Goal: Task Accomplishment & Management: Manage account settings

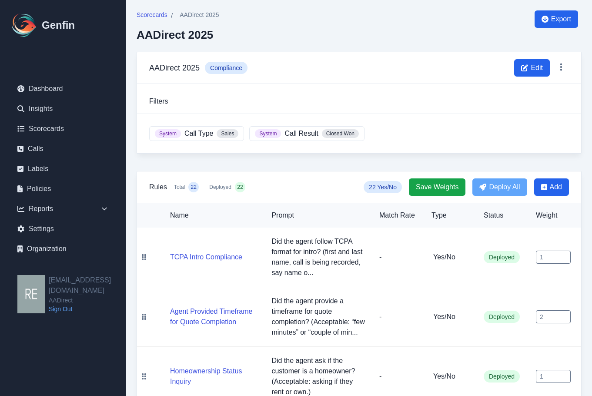
scroll to position [115, 0]
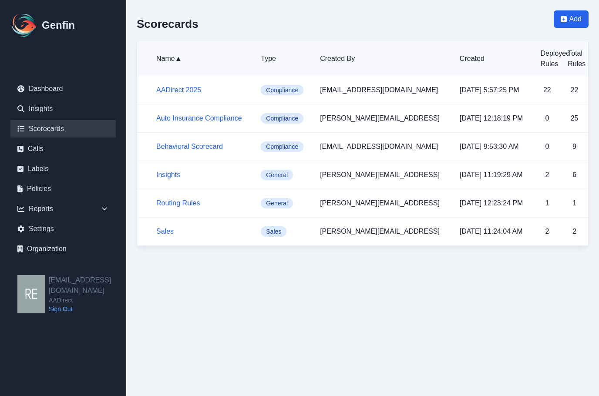
click at [210, 91] on h5 "AADirect 2025" at bounding box center [201, 90] width 90 height 10
click at [189, 92] on link "AADirect 2025" at bounding box center [178, 89] width 45 height 7
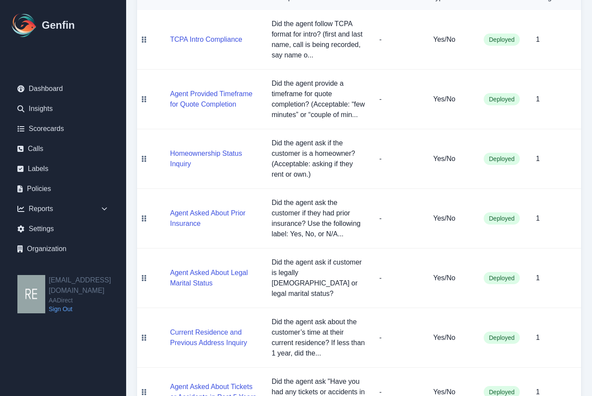
scroll to position [44, 0]
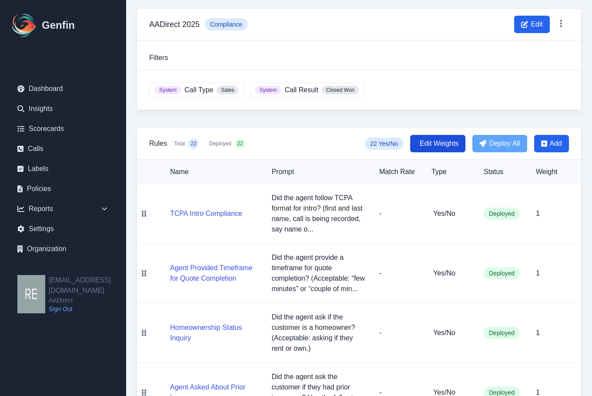
click at [435, 145] on span "Edit Weights" at bounding box center [439, 143] width 39 height 10
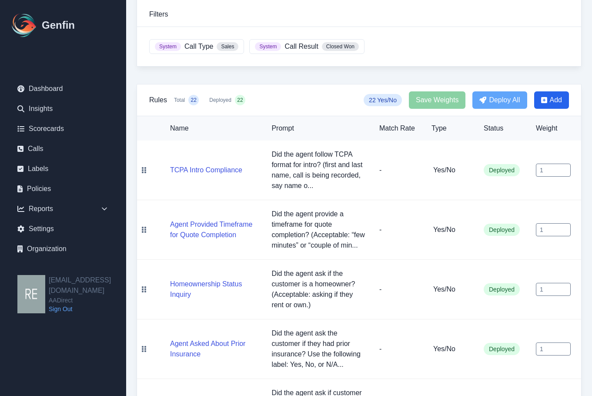
scroll to position [131, 0]
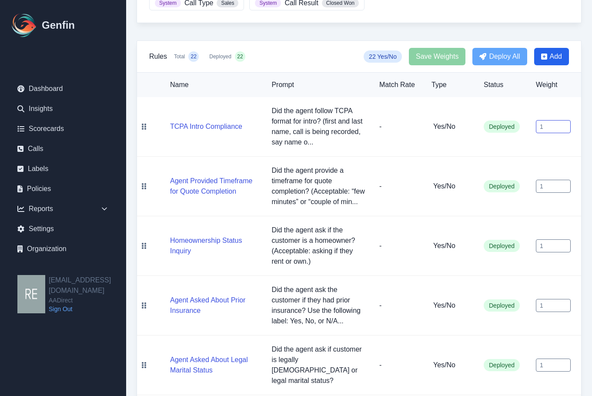
drag, startPoint x: 549, startPoint y: 124, endPoint x: 541, endPoint y: 124, distance: 7.8
click at [541, 124] on input "1" at bounding box center [553, 126] width 35 height 13
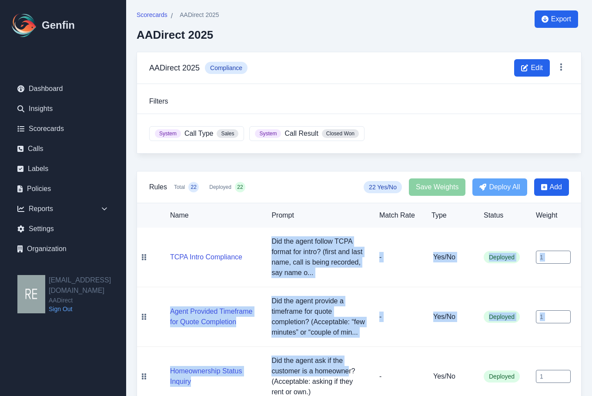
scroll to position [44, 0]
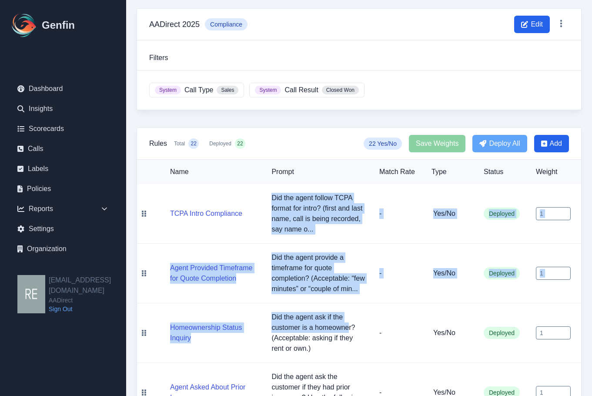
drag, startPoint x: 268, startPoint y: 236, endPoint x: 345, endPoint y: 323, distance: 115.9
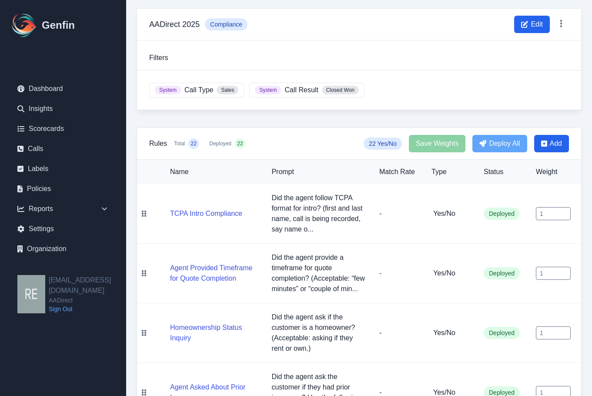
click at [457, 309] on td "Yes/No" at bounding box center [451, 333] width 52 height 60
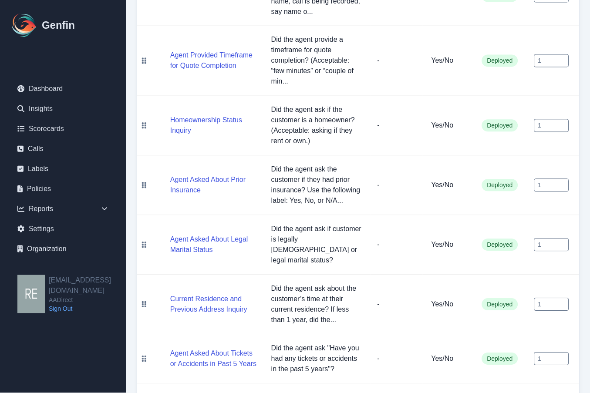
scroll to position [131, 0]
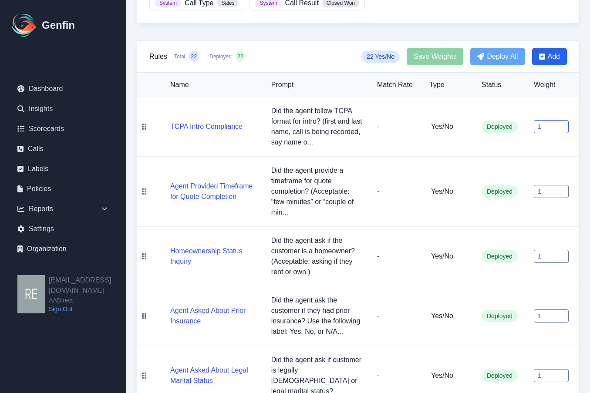
drag, startPoint x: 555, startPoint y: 129, endPoint x: 515, endPoint y: 135, distance: 40.5
click at [515, 134] on tr "TCPA Intro Compliance Did the agent follow TCPA format for intro? (first and la…" at bounding box center [358, 127] width 442 height 60
type input "3"
drag, startPoint x: 562, startPoint y: 184, endPoint x: 554, endPoint y: 187, distance: 8.7
click at [559, 185] on input "1.1" at bounding box center [550, 191] width 35 height 13
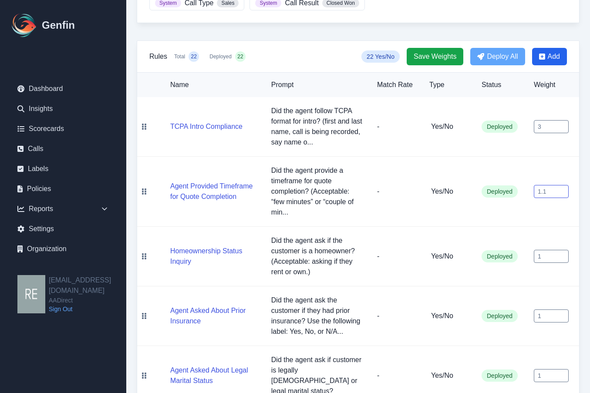
drag, startPoint x: 551, startPoint y: 187, endPoint x: 521, endPoint y: 184, distance: 30.2
click at [521, 184] on tr "Agent Provided Timeframe for Quote Completion Did the agent provide a timeframe…" at bounding box center [358, 192] width 442 height 70
type input "3"
click at [549, 250] on input "1" at bounding box center [550, 256] width 35 height 13
click at [551, 250] on input "1" at bounding box center [550, 256] width 35 height 13
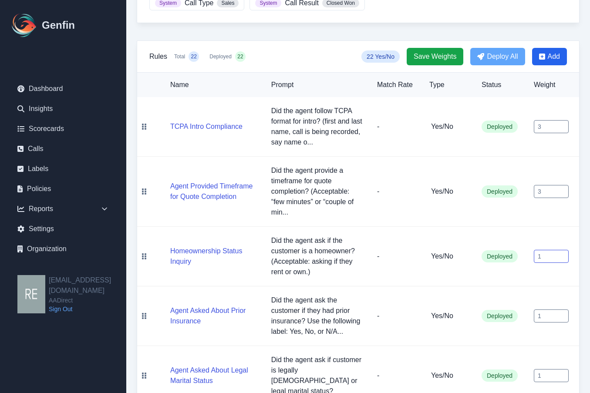
click at [551, 250] on input "1" at bounding box center [550, 256] width 35 height 13
drag, startPoint x: 551, startPoint y: 249, endPoint x: 520, endPoint y: 251, distance: 31.0
click at [520, 251] on tr "Homeownership Status Inquiry Did the agent ask if the customer is a homeowner? …" at bounding box center [358, 257] width 442 height 60
type input "4"
click at [547, 309] on input "1" at bounding box center [550, 315] width 35 height 13
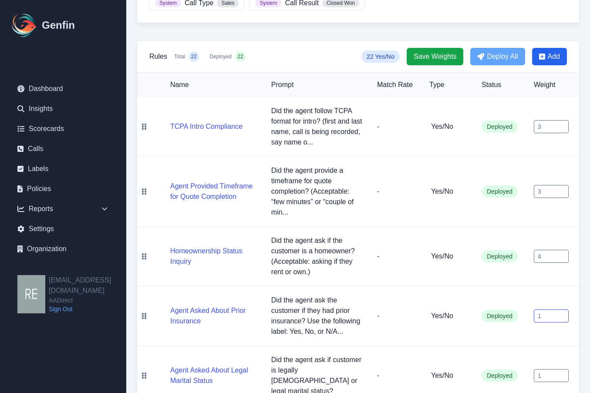
click at [548, 309] on input "1" at bounding box center [550, 315] width 35 height 13
drag, startPoint x: 545, startPoint y: 302, endPoint x: 500, endPoint y: 307, distance: 45.5
click at [500, 307] on tr "Agent Asked About Prior Insurance Did the agent ask the customer if they had pr…" at bounding box center [358, 316] width 442 height 60
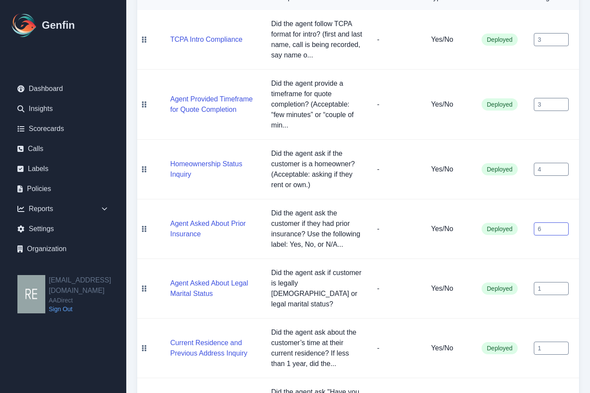
type input "6"
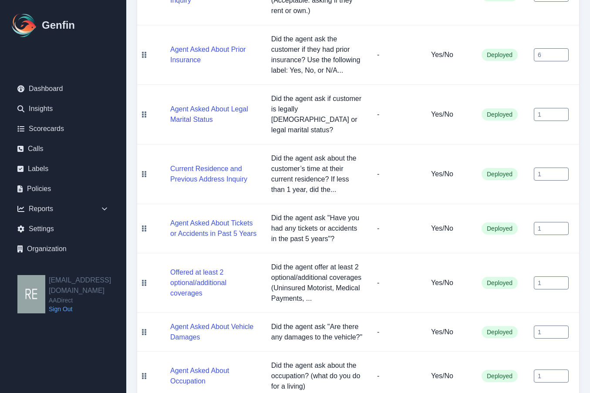
scroll to position [435, 0]
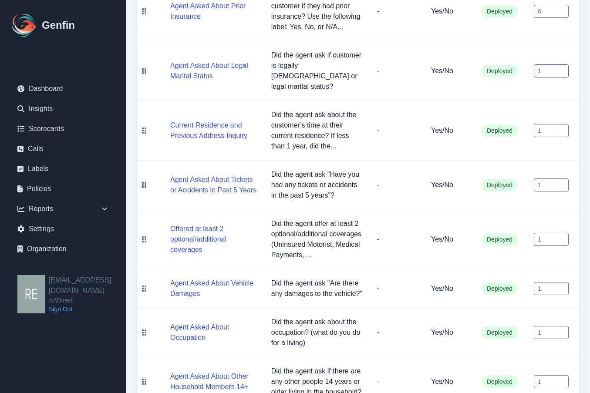
drag, startPoint x: 554, startPoint y: 54, endPoint x: 521, endPoint y: 54, distance: 33.5
click at [521, 54] on tr "Agent Asked About Legal Marital Status Did the agent ask if customer is legally…" at bounding box center [358, 71] width 442 height 60
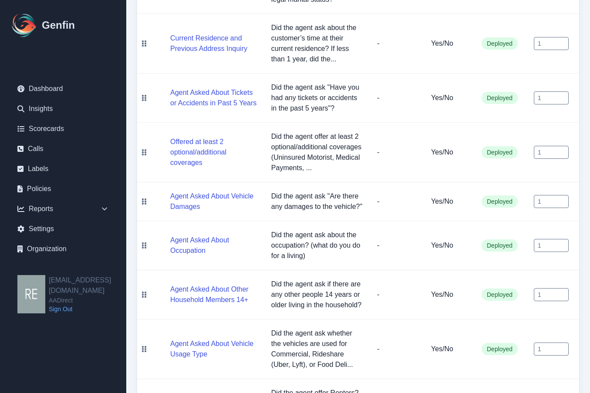
scroll to position [566, 0]
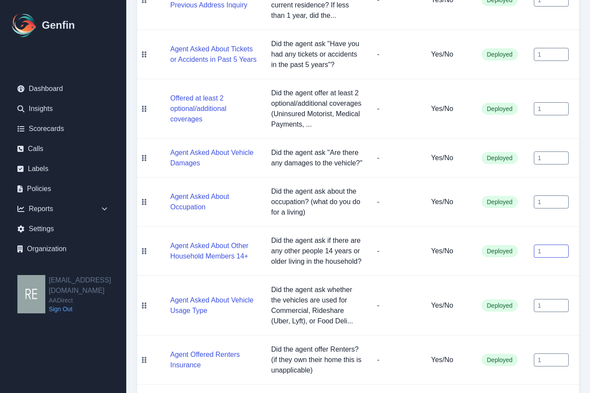
drag, startPoint x: 554, startPoint y: 230, endPoint x: 500, endPoint y: 231, distance: 54.0
click at [500, 231] on tr "Agent Asked About Other Household Members 14+ Did the agent ask if there are an…" at bounding box center [358, 251] width 442 height 49
type input "8"
click at [550, 299] on input "1" at bounding box center [550, 305] width 35 height 13
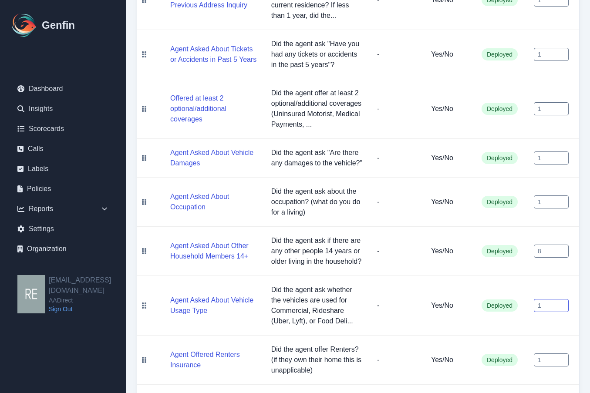
click at [550, 299] on input "1" at bounding box center [550, 305] width 35 height 13
type input "8"
click at [547, 353] on input "1" at bounding box center [550, 359] width 35 height 13
click at [548, 353] on input "1" at bounding box center [550, 359] width 35 height 13
drag, startPoint x: 547, startPoint y: 338, endPoint x: 489, endPoint y: 337, distance: 57.9
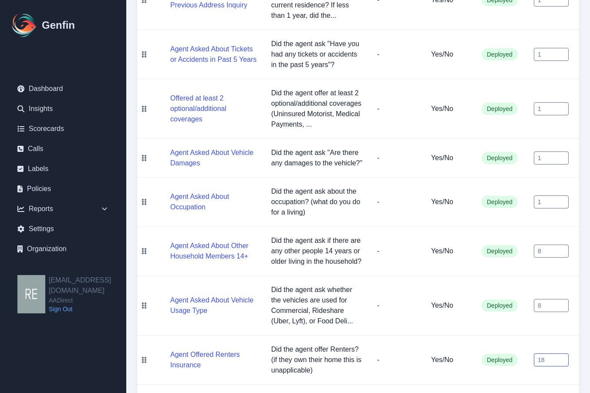
click at [489, 337] on tr "Agent Offered Renters Insurance Did the agent offer Renters? (if they own their…" at bounding box center [358, 359] width 442 height 49
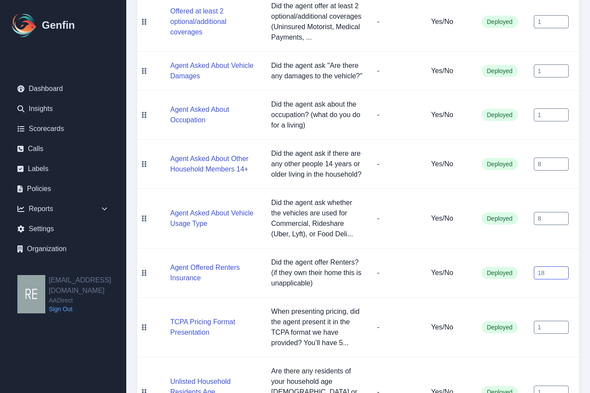
scroll to position [740, 0]
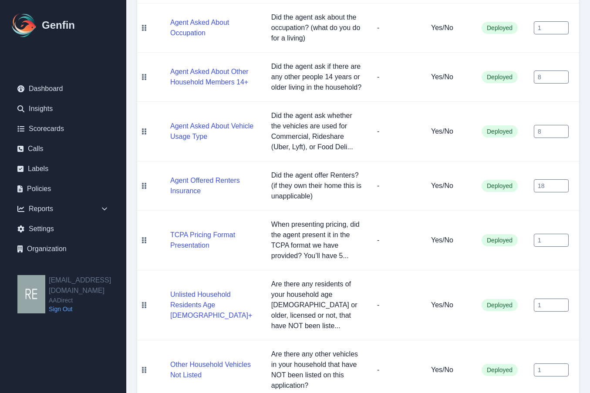
click at [561, 270] on td "1" at bounding box center [552, 305] width 52 height 70
click at [544, 179] on input "18" at bounding box center [550, 185] width 35 height 13
type input "1"
click at [571, 270] on td "1" at bounding box center [552, 305] width 52 height 70
drag, startPoint x: 556, startPoint y: 281, endPoint x: 523, endPoint y: 278, distance: 34.0
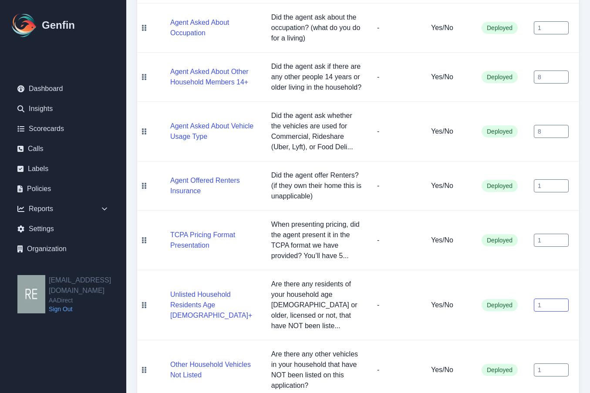
click at [523, 278] on tr "Unlisted Household Residents Age [DEMOGRAPHIC_DATA]+ Are there any residents of…" at bounding box center [358, 305] width 442 height 70
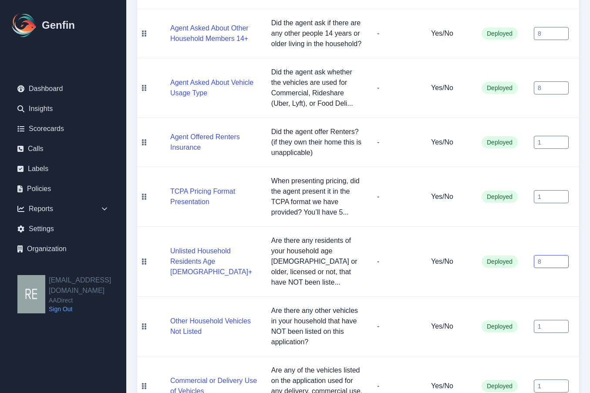
type input "8"
drag, startPoint x: 552, startPoint y: 296, endPoint x: 523, endPoint y: 295, distance: 29.2
click at [523, 297] on tr "Other Household Vehicles Not Listed Are there any other vehicles in your househ…" at bounding box center [358, 327] width 442 height 60
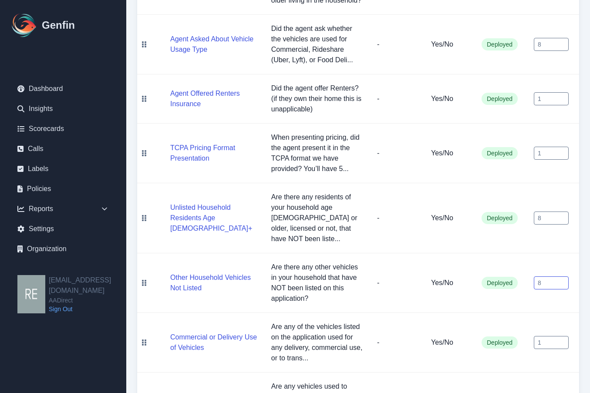
type input "8"
drag, startPoint x: 548, startPoint y: 312, endPoint x: 522, endPoint y: 311, distance: 26.6
click at [522, 313] on tr "Commercial or Delivery Use of Vehicles Are any of the vehicles listed on the ap…" at bounding box center [358, 343] width 442 height 60
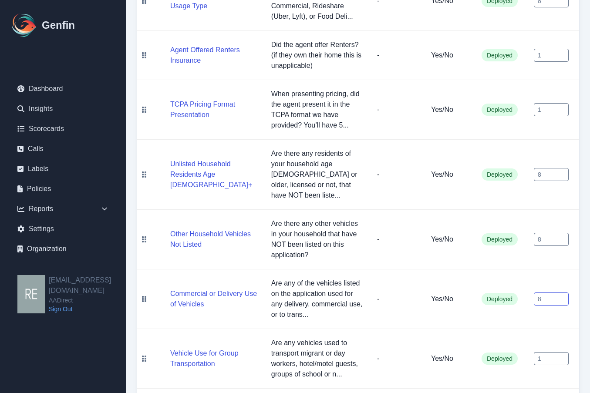
scroll to position [914, 0]
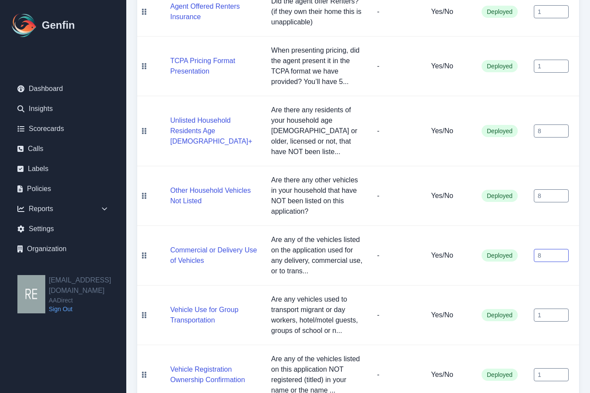
type input "8"
drag, startPoint x: 544, startPoint y: 281, endPoint x: 522, endPoint y: 284, distance: 22.8
click at [519, 285] on tr "Vehicle Use for Group Transportation Are any vehicles used to transport migrant…" at bounding box center [358, 315] width 442 height 60
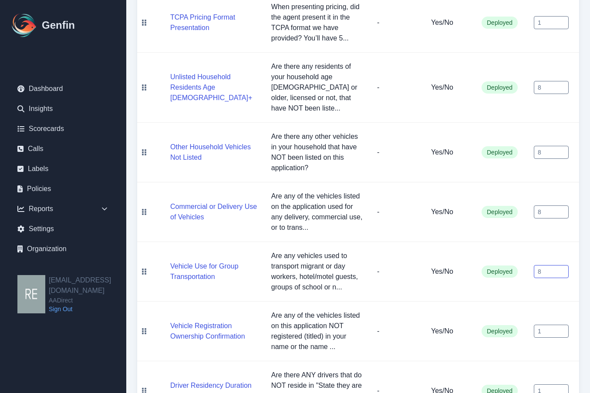
type input "8"
drag, startPoint x: 552, startPoint y: 297, endPoint x: 474, endPoint y: 304, distance: 78.2
click at [471, 302] on tr "Vehicle Registration Ownership Confirmation Are any of the vehicles listed on t…" at bounding box center [358, 332] width 442 height 60
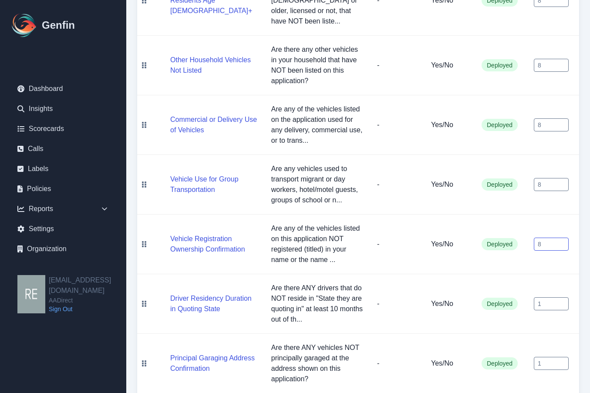
type input "8"
drag, startPoint x: 548, startPoint y: 272, endPoint x: 504, endPoint y: 281, distance: 45.3
click at [500, 275] on tr "Driver Residency Duration in Quoting State Are there ANY drivers that do NOT re…" at bounding box center [358, 304] width 442 height 60
type input "8"
drag, startPoint x: 542, startPoint y: 331, endPoint x: 513, endPoint y: 332, distance: 28.3
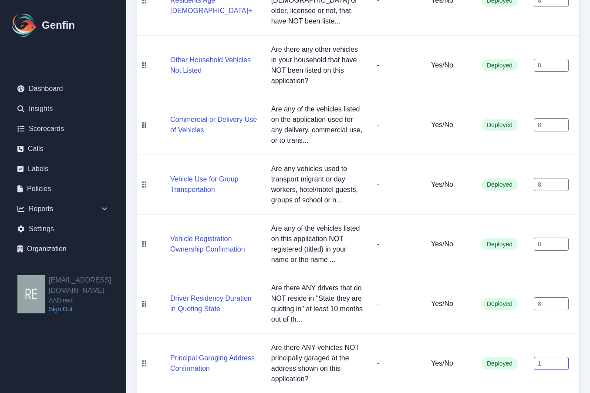
click at [513, 334] on tr "Principal Garaging Address Confirmation Are there ANY vehicles NOT principally …" at bounding box center [358, 364] width 442 height 60
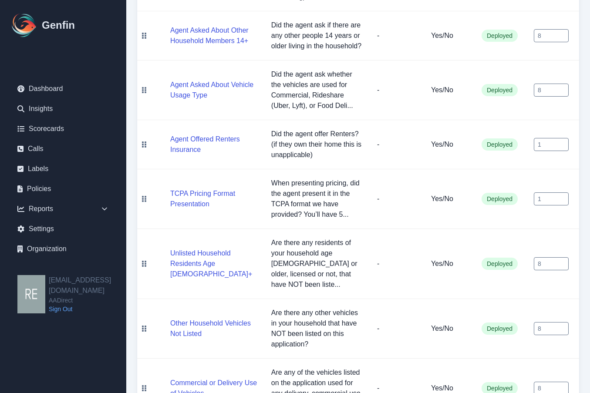
scroll to position [737, 0]
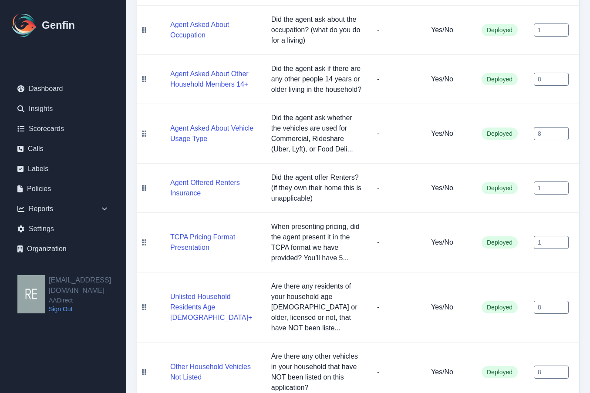
type input "8"
drag, startPoint x: 539, startPoint y: 220, endPoint x: 516, endPoint y: 222, distance: 24.1
click at [516, 222] on tr "TCPA Pricing Format Presentation When presenting pricing, did the agent present…" at bounding box center [358, 243] width 442 height 60
type input "2"
drag, startPoint x: 552, startPoint y: 167, endPoint x: 523, endPoint y: 168, distance: 29.6
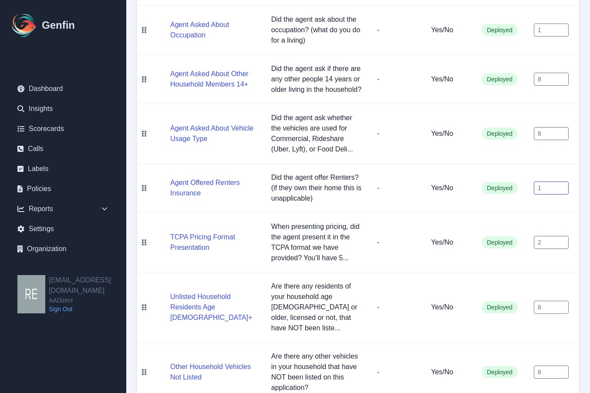
click at [523, 168] on tr "Agent Offered Renters Insurance Did the agent offer Renters? (if they own their…" at bounding box center [358, 188] width 442 height 49
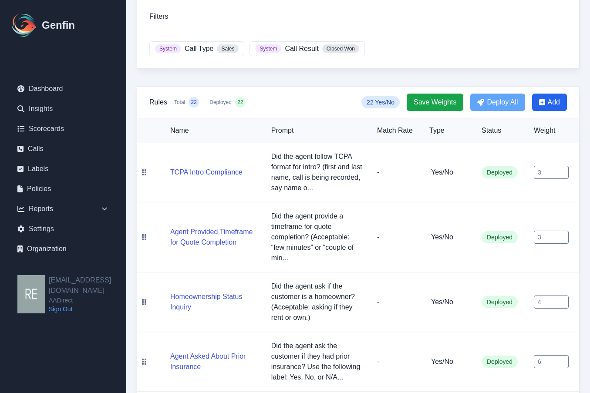
scroll to position [172, 0]
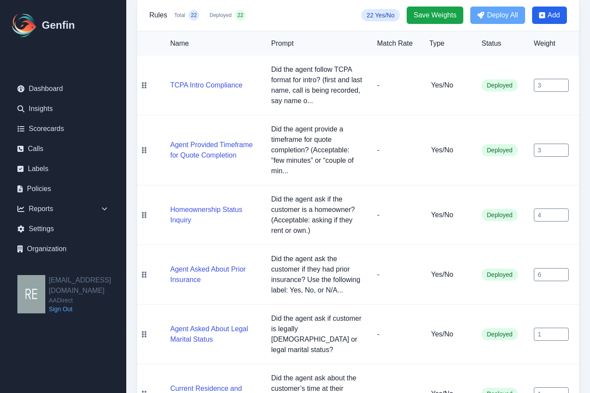
type input "2"
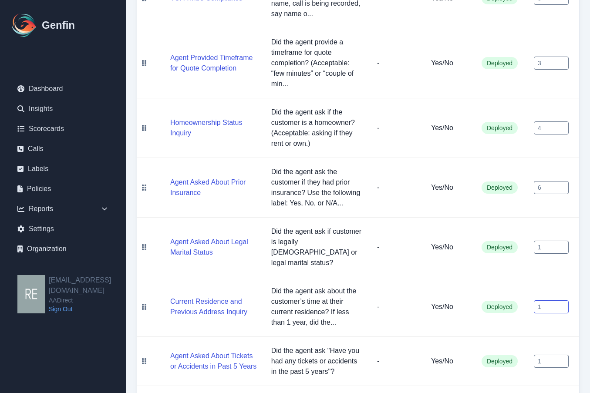
drag, startPoint x: 552, startPoint y: 289, endPoint x: 520, endPoint y: 289, distance: 31.3
click at [520, 289] on tr "Current Residence and Previous Address Inquiry Did the agent ask about the cust…" at bounding box center [358, 307] width 442 height 60
type input "2"
drag, startPoint x: 544, startPoint y: 231, endPoint x: 526, endPoint y: 271, distance: 43.0
click at [513, 238] on tr "Agent Asked About Legal Marital Status Did the agent ask if customer is legally…" at bounding box center [358, 248] width 442 height 60
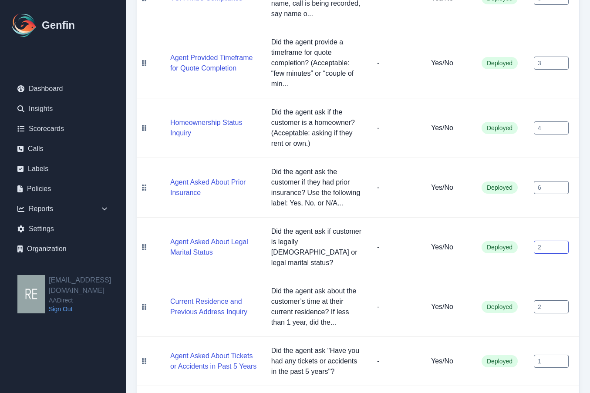
type input "2"
drag, startPoint x: 543, startPoint y: 339, endPoint x: 488, endPoint y: 350, distance: 56.3
click at [447, 347] on tr "Agent Asked About Tickets or Accidents in Past 5 Years Did the agent ask "Have …" at bounding box center [358, 361] width 442 height 49
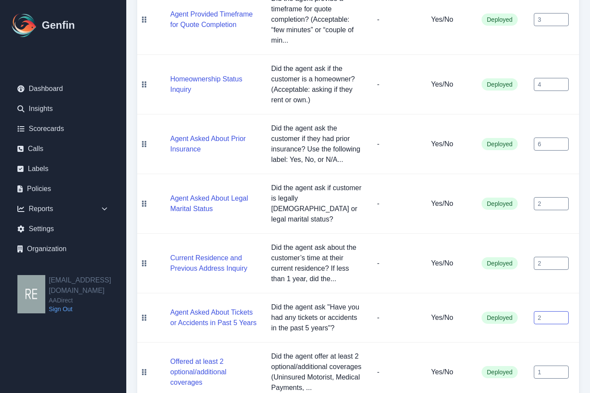
scroll to position [346, 0]
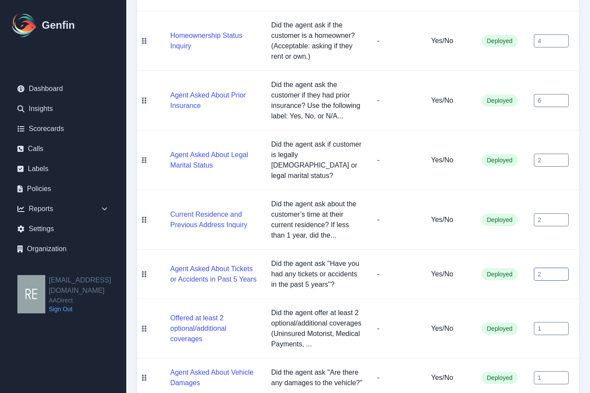
type input "2"
drag, startPoint x: 546, startPoint y: 309, endPoint x: 498, endPoint y: 311, distance: 47.9
click at [498, 311] on tr "Offered at least 2 optional/additional coverages Did the agent offer at least 2…" at bounding box center [358, 329] width 442 height 60
type input "2"
drag, startPoint x: 550, startPoint y: 350, endPoint x: 487, endPoint y: 348, distance: 62.7
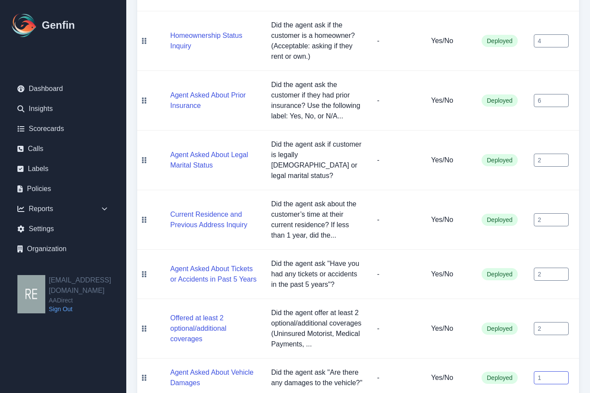
click at [487, 358] on tr "Agent Asked About Vehicle Damages Did the agent ask "Are there any damages to t…" at bounding box center [358, 377] width 442 height 39
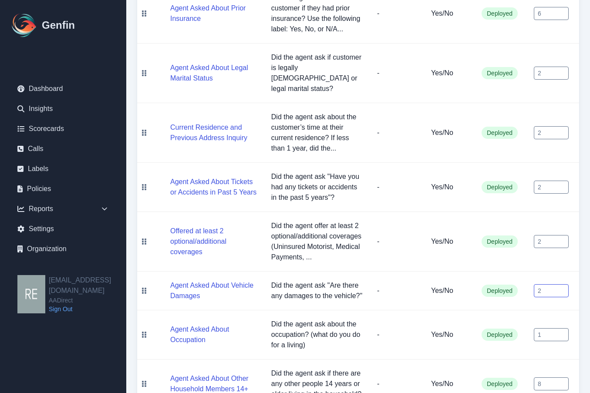
type input "2"
drag, startPoint x: 548, startPoint y: 313, endPoint x: 520, endPoint y: 315, distance: 27.9
click at [520, 315] on tr "Agent Asked About Occupation Did the agent ask about the occupation? (what do y…" at bounding box center [358, 334] width 442 height 49
type input "2"
drag, startPoint x: 547, startPoint y: 271, endPoint x: 516, endPoint y: 271, distance: 30.9
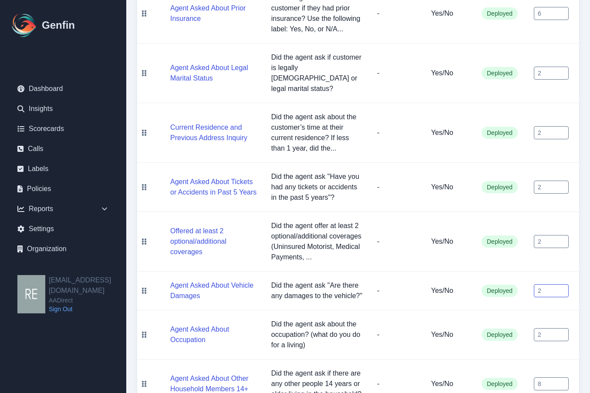
click at [515, 271] on tr "Agent Asked About Vehicle Damages Did the agent ask "Are there any damages to t…" at bounding box center [358, 290] width 442 height 39
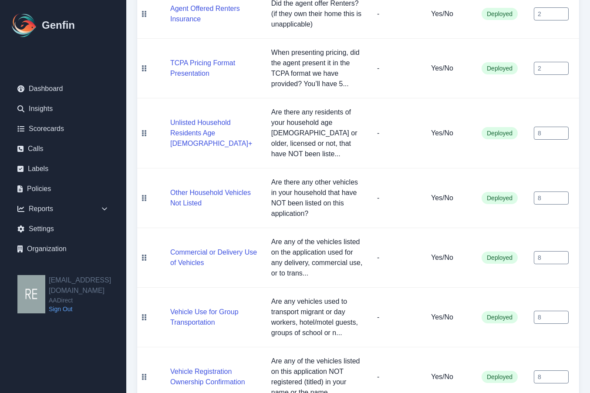
scroll to position [1085, 0]
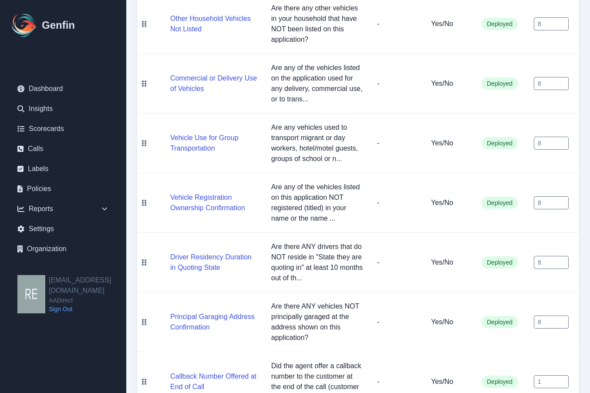
type input "5"
drag, startPoint x: 554, startPoint y: 346, endPoint x: 501, endPoint y: 356, distance: 53.5
click at [501, 356] on tr "Callback Number Offered at End of Call Did the agent offer a callback number to…" at bounding box center [358, 382] width 442 height 60
drag, startPoint x: 544, startPoint y: 350, endPoint x: 505, endPoint y: 355, distance: 39.9
click at [501, 355] on tr "Callback Number Offered at End of Call Did the agent offer a callback number to…" at bounding box center [358, 382] width 442 height 60
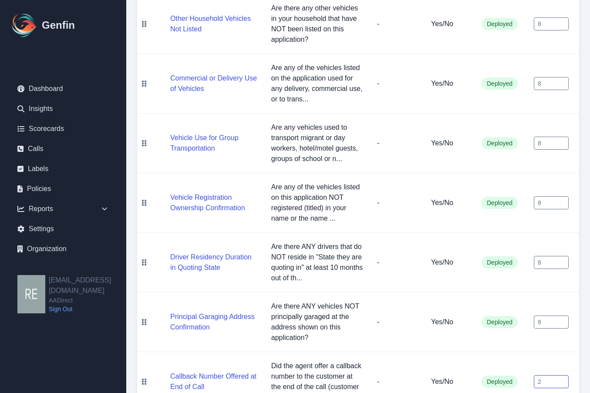
type input "2"
click at [483, 319] on td "Deployed" at bounding box center [500, 322] width 52 height 60
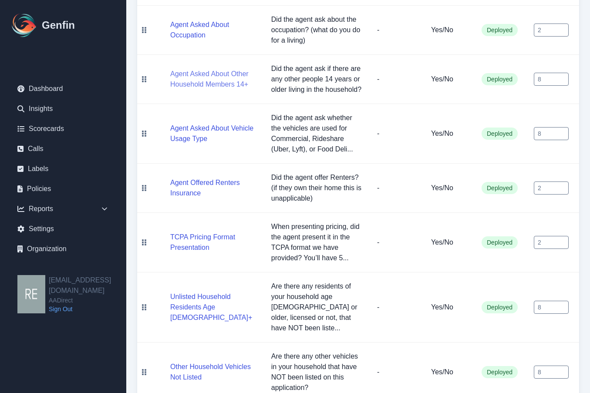
scroll to position [650, 0]
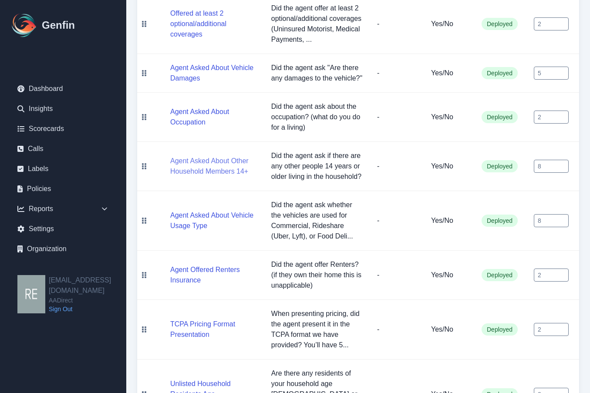
click at [229, 156] on button "Agent Asked About Other Household Members 14+" at bounding box center [213, 166] width 87 height 21
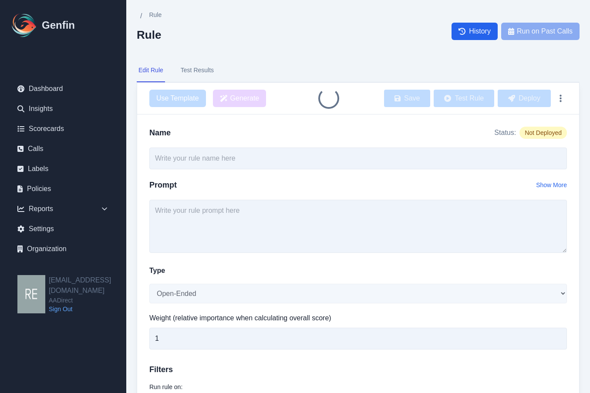
type input "Agent Asked About Other Household Members 14+"
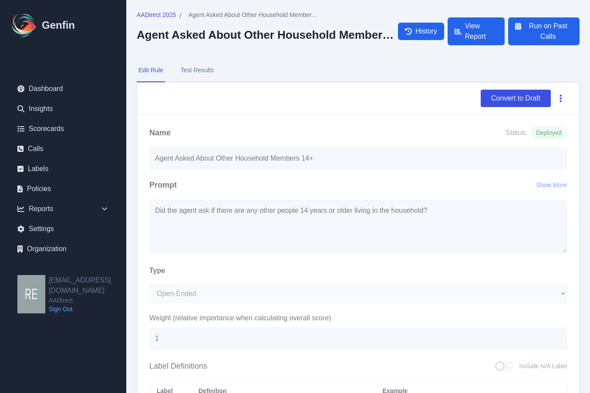
click at [563, 99] on button "button" at bounding box center [560, 98] width 13 height 16
click at [543, 119] on button "Delete" at bounding box center [532, 119] width 70 height 16
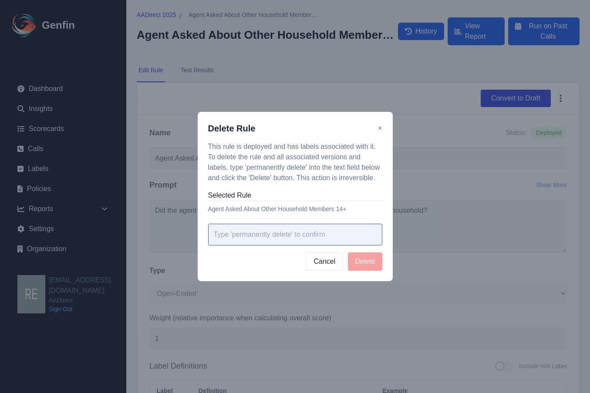
click at [303, 234] on input "text" at bounding box center [295, 235] width 174 height 22
type input "permantely delete"
click at [231, 233] on input "permantely delete" at bounding box center [295, 235] width 174 height 22
click at [238, 235] on input "permantely delete" at bounding box center [295, 235] width 174 height 22
drag, startPoint x: 248, startPoint y: 235, endPoint x: 184, endPoint y: 238, distance: 63.2
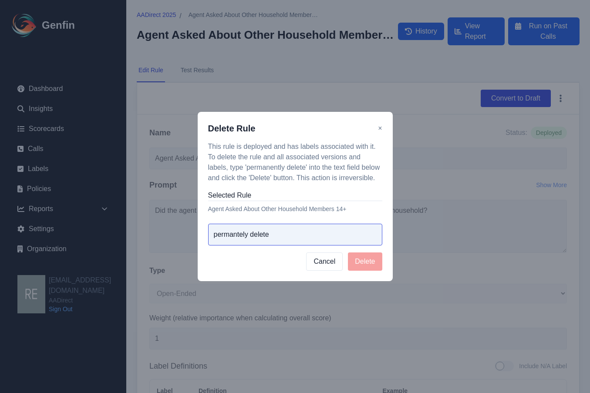
click at [184, 238] on div "Delete Rule × This rule is deployed and has labels associated with it. To delet…" at bounding box center [295, 196] width 590 height 393
click at [227, 236] on input "permantely delete" at bounding box center [295, 235] width 174 height 22
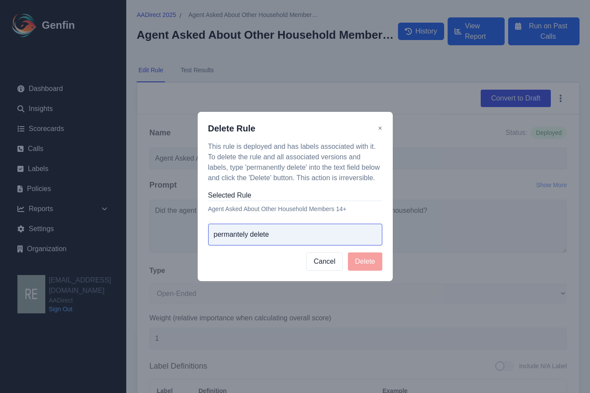
click at [248, 237] on input "permantely delete" at bounding box center [295, 235] width 174 height 22
click at [298, 235] on input "text" at bounding box center [295, 235] width 174 height 22
paste input "permantely delete"
click at [237, 235] on input "permantely delete" at bounding box center [295, 235] width 174 height 22
click at [317, 227] on input "permanentely delete" at bounding box center [295, 235] width 174 height 22
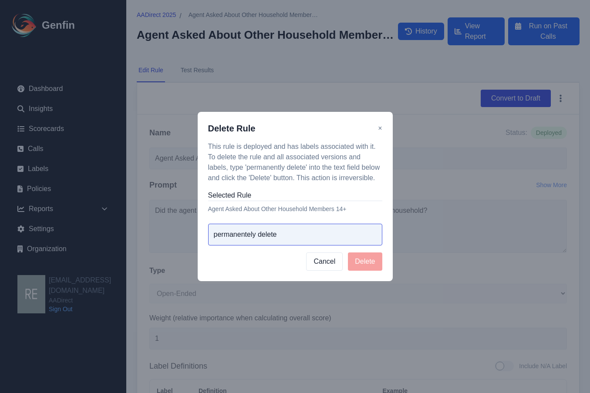
drag, startPoint x: 248, startPoint y: 232, endPoint x: 254, endPoint y: 235, distance: 6.5
click at [249, 232] on input "permanentely delete" at bounding box center [295, 235] width 174 height 22
type input "permanently delete"
click at [365, 263] on button "Delete" at bounding box center [365, 261] width 34 height 18
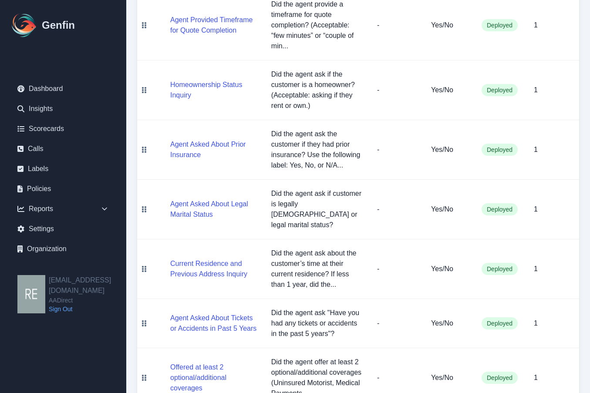
scroll to position [79, 0]
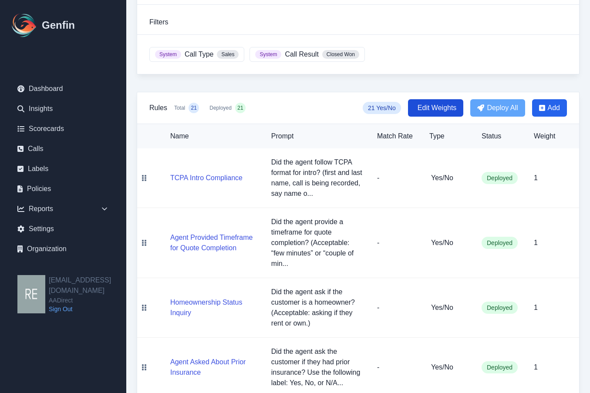
click at [441, 106] on span "Edit Weights" at bounding box center [436, 108] width 39 height 10
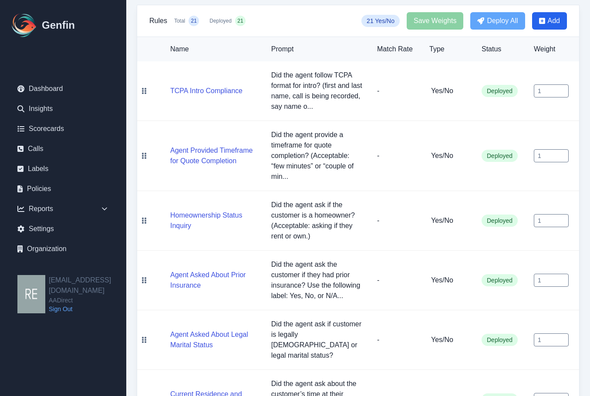
scroll to position [123, 0]
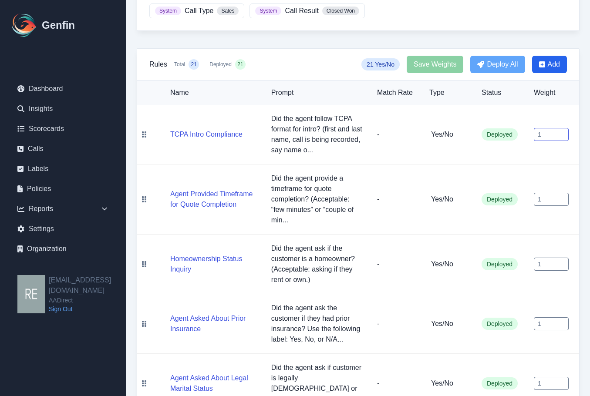
drag, startPoint x: 553, startPoint y: 129, endPoint x: 535, endPoint y: 132, distance: 18.9
click at [535, 132] on input "1" at bounding box center [550, 134] width 35 height 13
type input "3"
drag, startPoint x: 553, startPoint y: 195, endPoint x: 535, endPoint y: 195, distance: 17.4
click at [535, 195] on input "1" at bounding box center [550, 199] width 35 height 13
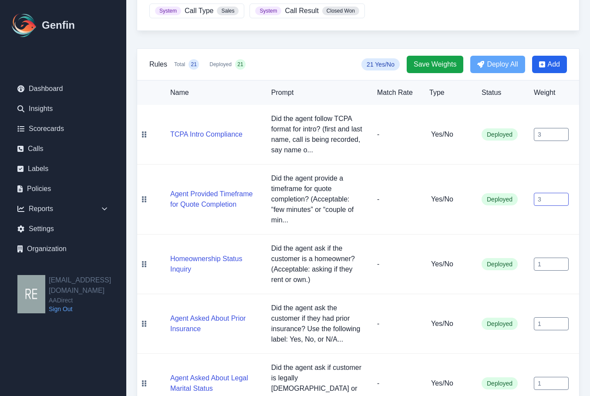
scroll to position [166, 0]
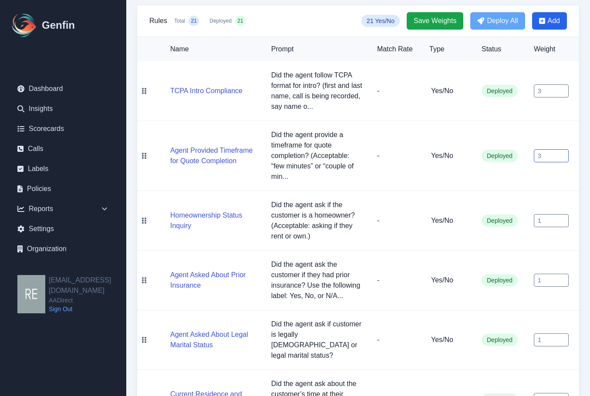
type input "3"
drag, startPoint x: 549, startPoint y: 207, endPoint x: 522, endPoint y: 211, distance: 27.0
click at [522, 211] on tr "Homeownership Status Inquiry Did the agent ask if the customer is a homeowner? …" at bounding box center [358, 221] width 442 height 60
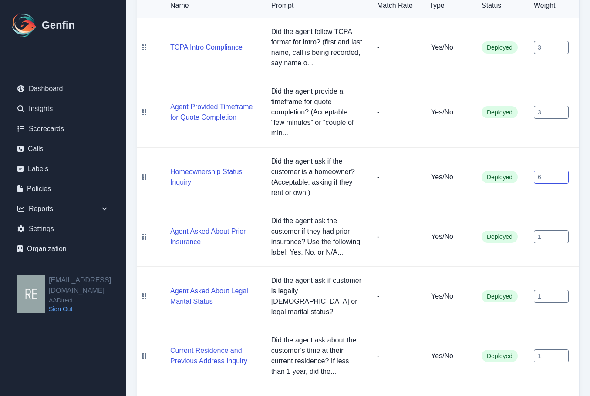
type input "6"
drag, startPoint x: 549, startPoint y: 224, endPoint x: 531, endPoint y: 231, distance: 19.3
click at [531, 231] on td "1" at bounding box center [552, 237] width 52 height 60
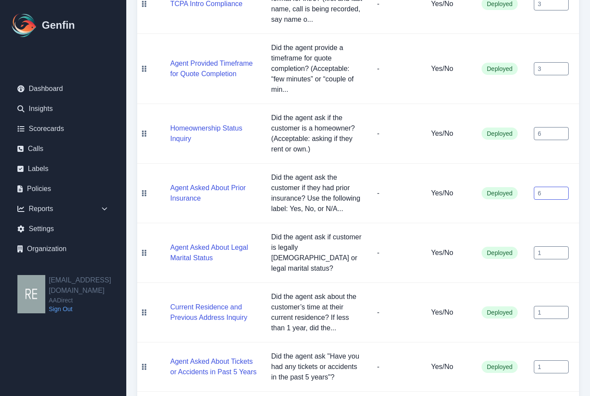
type input "6"
drag, startPoint x: 553, startPoint y: 238, endPoint x: 539, endPoint y: 240, distance: 14.8
click at [539, 246] on input "1" at bounding box center [550, 252] width 35 height 13
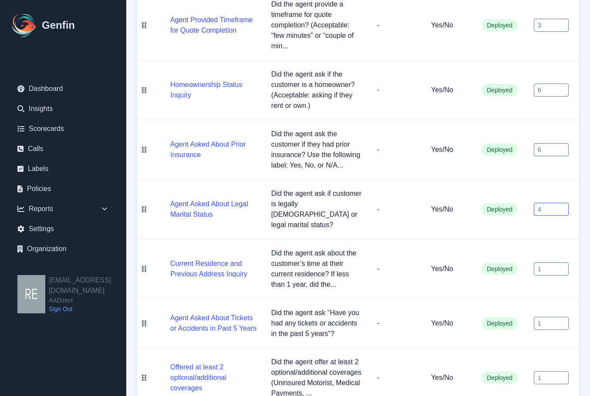
type input "4"
drag, startPoint x: 554, startPoint y: 248, endPoint x: 499, endPoint y: 254, distance: 55.5
click at [499, 254] on tr "Current Residence and Previous Address Inquiry Did the agent ask about the cust…" at bounding box center [358, 269] width 442 height 60
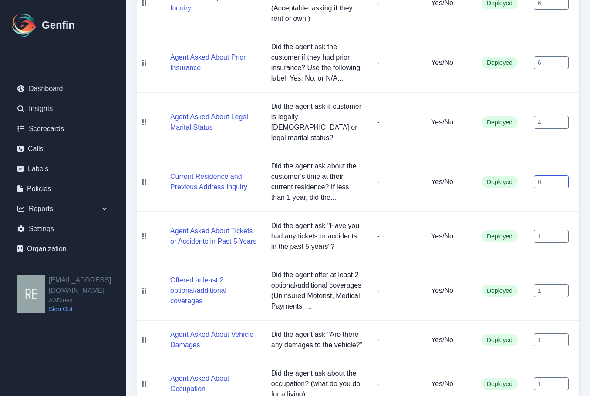
type input "6"
drag, startPoint x: 546, startPoint y: 216, endPoint x: 510, endPoint y: 220, distance: 35.5
click at [516, 217] on tr "Agent Asked About Tickets or Accidents in Past 5 Years Did the agent ask "Have …" at bounding box center [358, 236] width 442 height 49
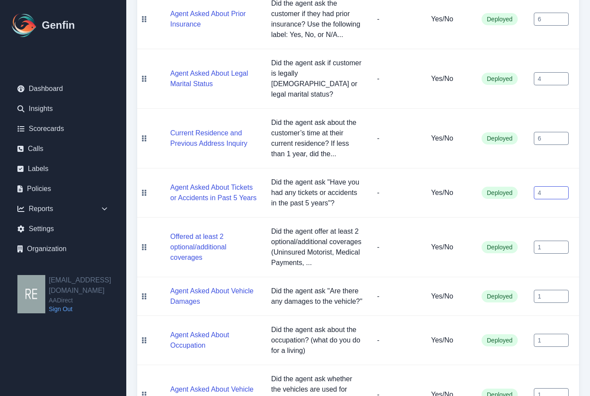
type input "4"
drag, startPoint x: 549, startPoint y: 225, endPoint x: 510, endPoint y: 231, distance: 39.6
click at [510, 231] on tr "Offered at least 2 optional/additional coverages Did the agent offer at least 2…" at bounding box center [358, 248] width 442 height 60
type input "8"
drag, startPoint x: 549, startPoint y: 273, endPoint x: 490, endPoint y: 278, distance: 59.4
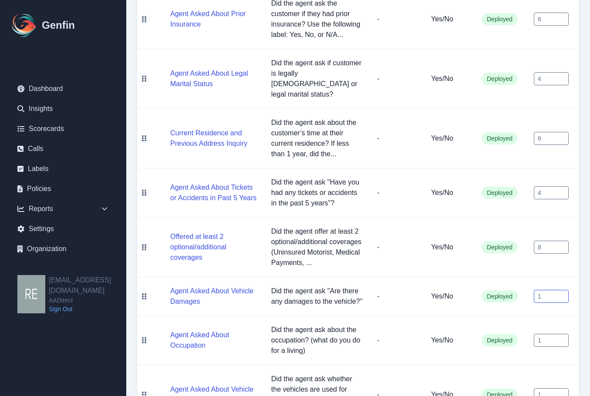
click at [490, 277] on tr "Agent Asked About Vehicle Damages Did the agent ask "Are there any damages to t…" at bounding box center [358, 296] width 442 height 39
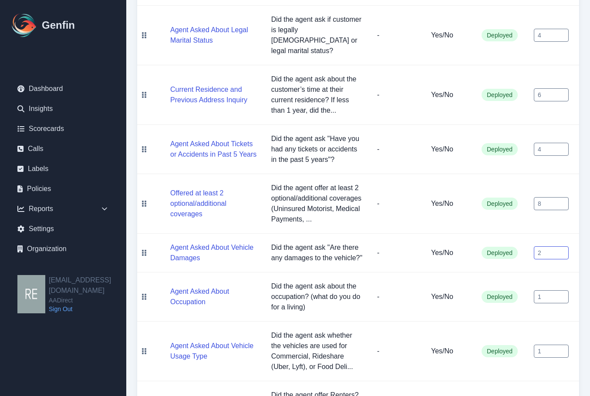
type input "2"
drag, startPoint x: 560, startPoint y: 277, endPoint x: 526, endPoint y: 278, distance: 33.5
click at [533, 290] on input "0.9" at bounding box center [550, 296] width 35 height 13
drag, startPoint x: 548, startPoint y: 274, endPoint x: 511, endPoint y: 277, distance: 37.1
click at [511, 277] on tr "Agent Asked About Occupation Did the agent ask about the occupation? (what do y…" at bounding box center [358, 296] width 442 height 49
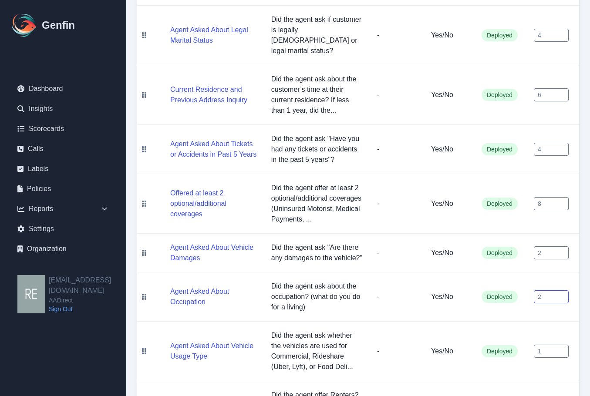
scroll to position [514, 0]
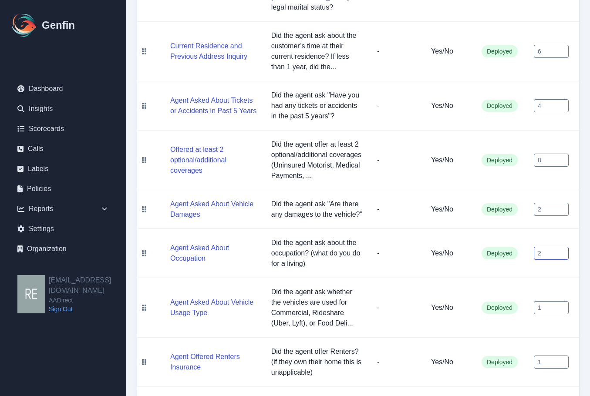
type input "2"
drag, startPoint x: 553, startPoint y: 284, endPoint x: 516, endPoint y: 289, distance: 36.5
click at [512, 287] on tr "Agent Asked About Vehicle Usage Type Did the agent ask whether the vehicles are…" at bounding box center [358, 308] width 442 height 60
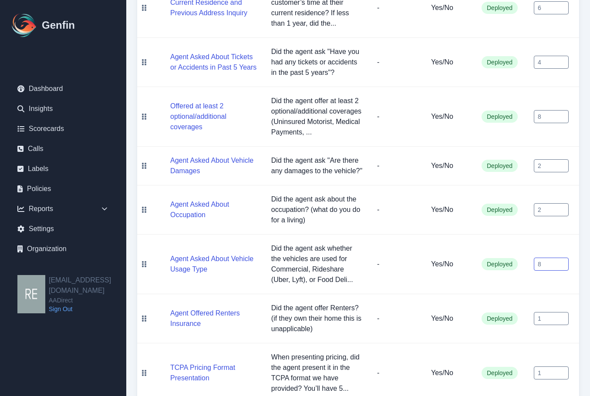
scroll to position [601, 0]
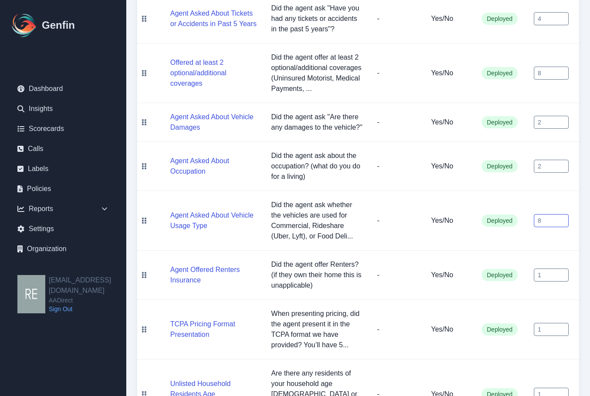
type input "8"
click at [548, 268] on input "1" at bounding box center [550, 274] width 35 height 13
drag, startPoint x: 552, startPoint y: 253, endPoint x: 518, endPoint y: 257, distance: 34.6
click at [518, 257] on tr "Agent Offered Renters Insurance Did the agent offer Renters? (if they own their…" at bounding box center [358, 275] width 442 height 49
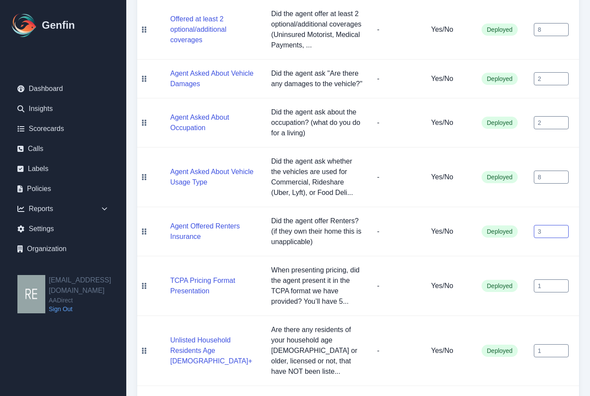
type input "3"
click at [555, 279] on input "1" at bounding box center [550, 285] width 35 height 13
drag, startPoint x: 551, startPoint y: 264, endPoint x: 512, endPoint y: 268, distance: 39.8
click at [512, 268] on tr "TCPA Pricing Format Presentation When presenting pricing, did the agent present…" at bounding box center [358, 286] width 442 height 60
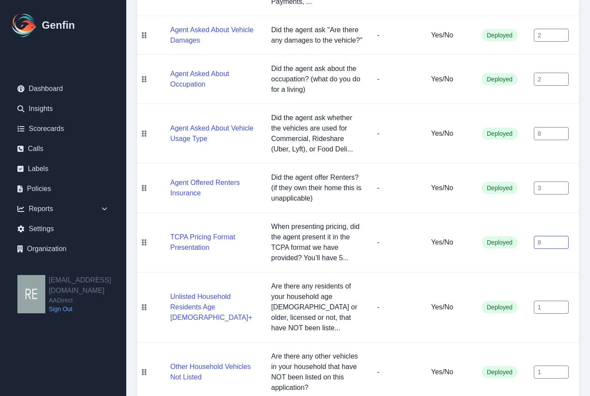
type input "8"
drag, startPoint x: 547, startPoint y: 282, endPoint x: 520, endPoint y: 287, distance: 27.3
click at [520, 287] on tr "Unlisted Household Residents Age [DEMOGRAPHIC_DATA]+ Are there any residents of…" at bounding box center [358, 307] width 442 height 70
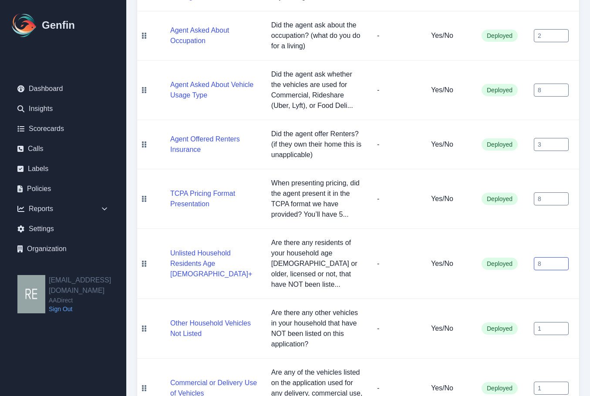
scroll to position [819, 0]
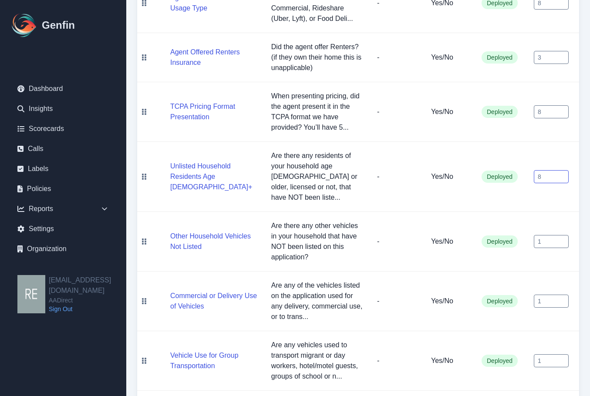
type input "8"
drag, startPoint x: 552, startPoint y: 212, endPoint x: 533, endPoint y: 218, distance: 20.1
click at [535, 217] on td "1" at bounding box center [552, 242] width 52 height 60
type input "8"
drag, startPoint x: 548, startPoint y: 270, endPoint x: 496, endPoint y: 267, distance: 52.3
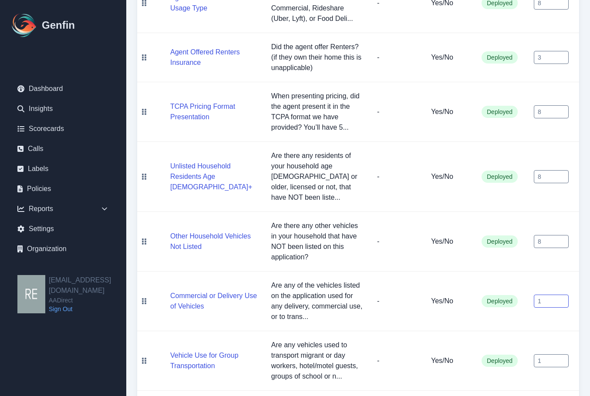
click at [498, 271] on tr "Commercial or Delivery Use of Vehicles Are any of the vehicles listed on the ap…" at bounding box center [358, 301] width 442 height 60
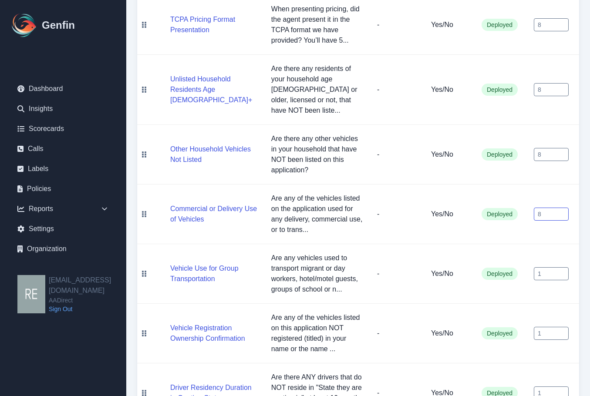
type input "8"
drag, startPoint x: 550, startPoint y: 240, endPoint x: 507, endPoint y: 250, distance: 44.1
click at [507, 250] on tr "Vehicle Use for Group Transportation Are any vehicles used to transport migrant…" at bounding box center [358, 274] width 442 height 60
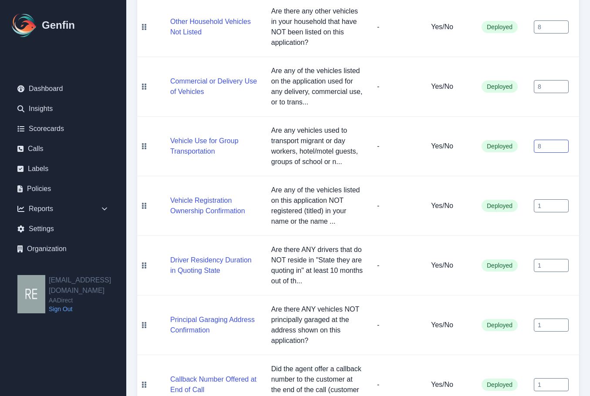
type input "8"
drag, startPoint x: 554, startPoint y: 174, endPoint x: 511, endPoint y: 179, distance: 43.3
click at [514, 177] on tr "Vehicle Registration Ownership Confirmation Are any of the vehicles listed on t…" at bounding box center [358, 206] width 442 height 60
type input "8"
drag, startPoint x: 539, startPoint y: 236, endPoint x: 502, endPoint y: 234, distance: 37.5
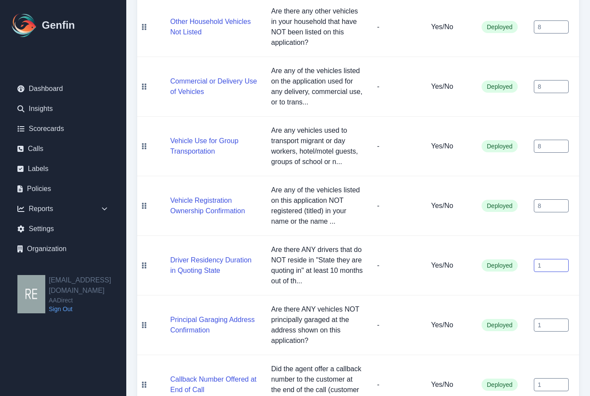
click at [521, 236] on tr "Driver Residency Duration in Quoting State Are there ANY drivers that do NOT re…" at bounding box center [358, 266] width 442 height 60
type input "8"
drag, startPoint x: 542, startPoint y: 294, endPoint x: 504, endPoint y: 296, distance: 37.5
click at [513, 296] on tr "Principal Garaging Address Confirmation Are there ANY vehicles NOT principally …" at bounding box center [358, 325] width 442 height 60
type input "8"
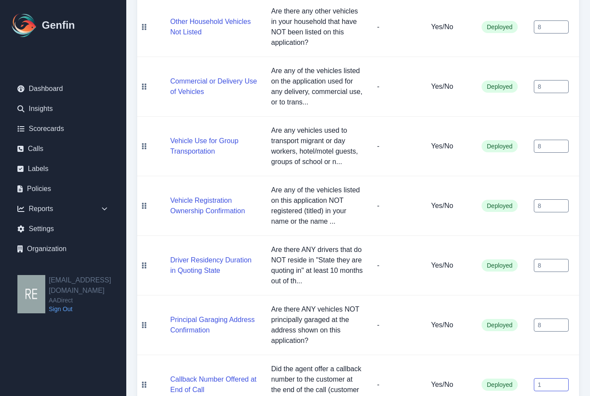
drag, startPoint x: 553, startPoint y: 358, endPoint x: 486, endPoint y: 358, distance: 67.4
click at [486, 358] on tr "Callback Number Offered at End of Call Did the agent offer a callback number to…" at bounding box center [358, 385] width 442 height 60
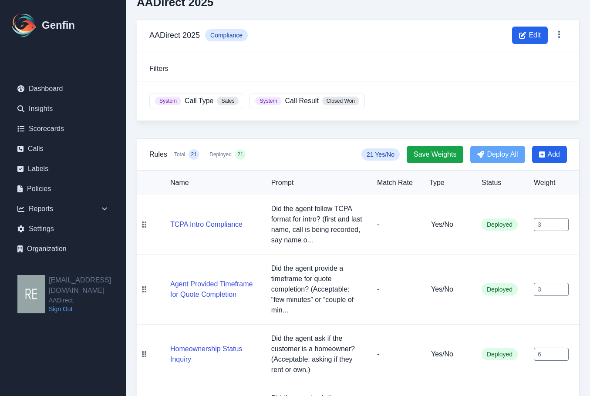
scroll to position [0, 0]
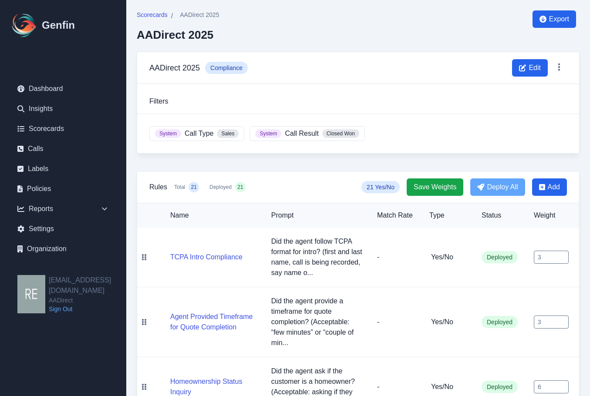
type input "2"
drag, startPoint x: 550, startPoint y: 256, endPoint x: 511, endPoint y: 263, distance: 40.1
click at [511, 263] on tr "TCPA Intro Compliance Did the agent follow TCPA format for intro? (first and la…" at bounding box center [358, 258] width 442 height 60
type input "1"
drag, startPoint x: 555, startPoint y: 314, endPoint x: 489, endPoint y: 320, distance: 66.8
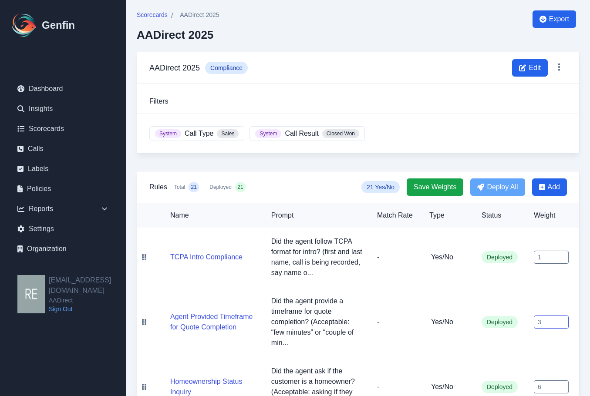
click at [489, 320] on tr "Agent Provided Timeframe for Quote Completion Did the agent provide a timeframe…" at bounding box center [358, 322] width 442 height 70
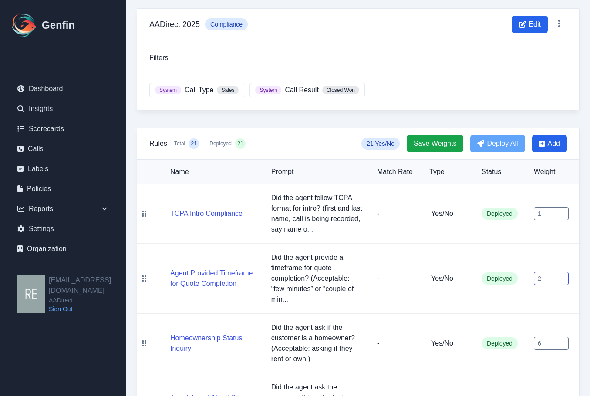
type input "2"
drag, startPoint x: 543, startPoint y: 332, endPoint x: 508, endPoint y: 332, distance: 35.7
click at [507, 332] on tr "Homeownership Status Inquiry Did the agent ask if the customer is a homeowner? …" at bounding box center [358, 344] width 442 height 60
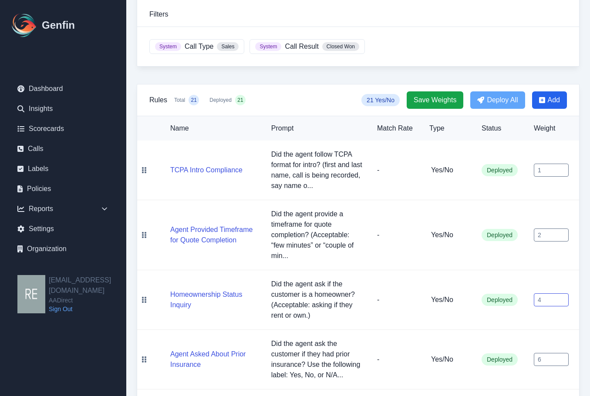
type input "4"
drag, startPoint x: 546, startPoint y: 349, endPoint x: 515, endPoint y: 352, distance: 31.4
click at [514, 352] on tr "Agent Asked About Prior Insurance Did the agent ask the customer if they had pr…" at bounding box center [358, 360] width 442 height 60
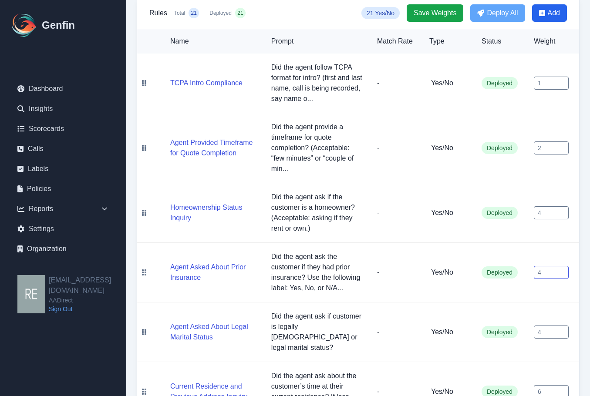
type input "4"
drag, startPoint x: 548, startPoint y: 315, endPoint x: 487, endPoint y: 322, distance: 61.7
click at [487, 322] on tr "Agent Asked About Legal Marital Status Did the agent ask if customer is legally…" at bounding box center [358, 332] width 442 height 60
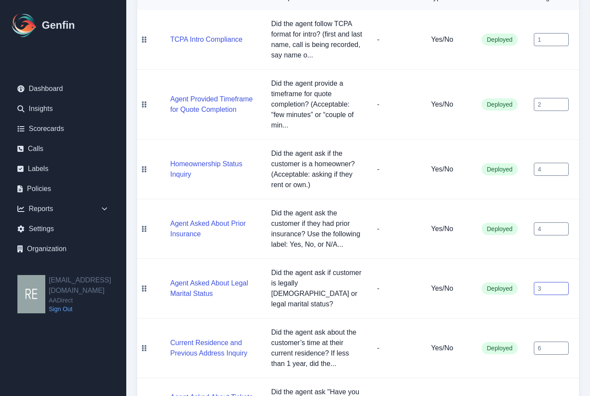
scroll to position [261, 0]
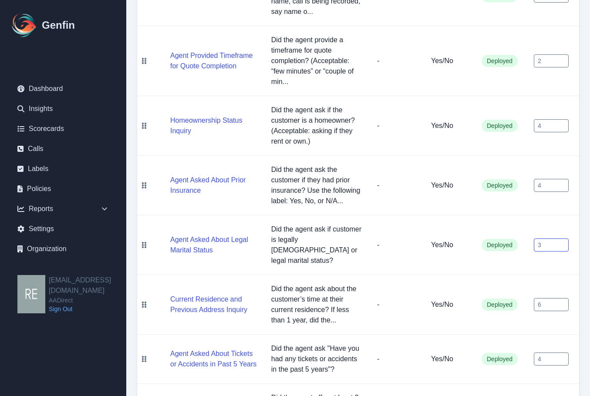
type input "3"
drag, startPoint x: 545, startPoint y: 279, endPoint x: 513, endPoint y: 281, distance: 32.2
click at [513, 281] on tr "Current Residence and Previous Address Inquiry Did the agent ask about the cust…" at bounding box center [358, 305] width 442 height 60
type input "4"
drag, startPoint x: 551, startPoint y: 333, endPoint x: 508, endPoint y: 333, distance: 42.6
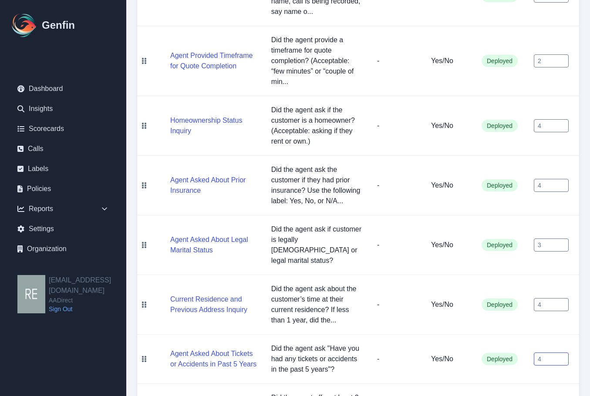
click at [505, 343] on tr "Agent Asked About Tickets or Accidents in Past 5 Years Did the agent ask "Have …" at bounding box center [358, 359] width 442 height 49
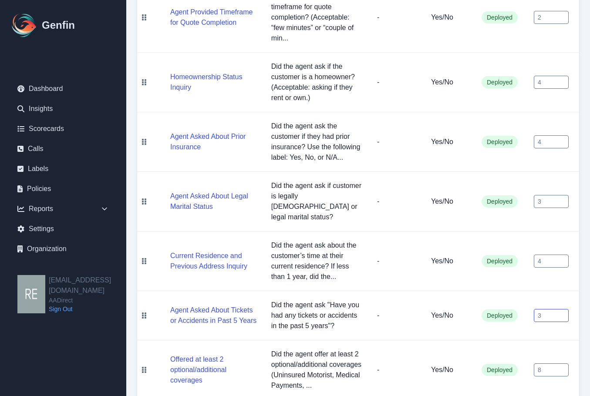
type input "3"
drag, startPoint x: 544, startPoint y: 347, endPoint x: 509, endPoint y: 351, distance: 35.5
click at [509, 351] on tr "Offered at least 2 optional/additional coverages Did the agent offer at least 2…" at bounding box center [358, 370] width 442 height 60
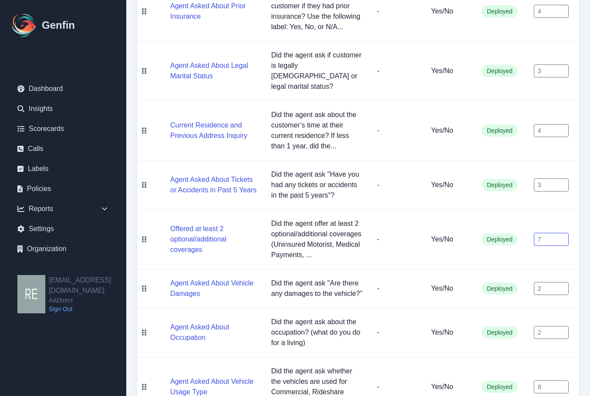
scroll to position [479, 0]
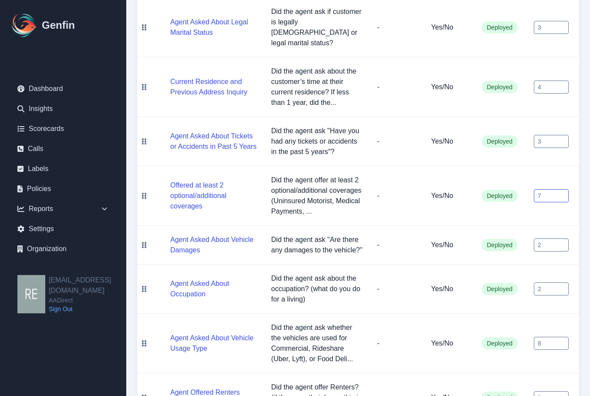
type input "7"
drag, startPoint x: 552, startPoint y: 318, endPoint x: 533, endPoint y: 320, distance: 19.2
click at [533, 337] on input "8" at bounding box center [550, 343] width 35 height 13
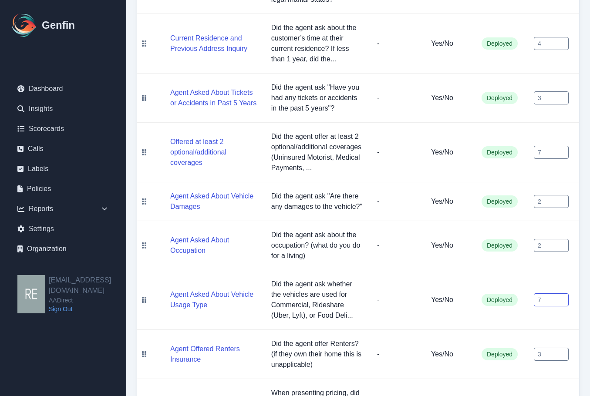
scroll to position [609, 0]
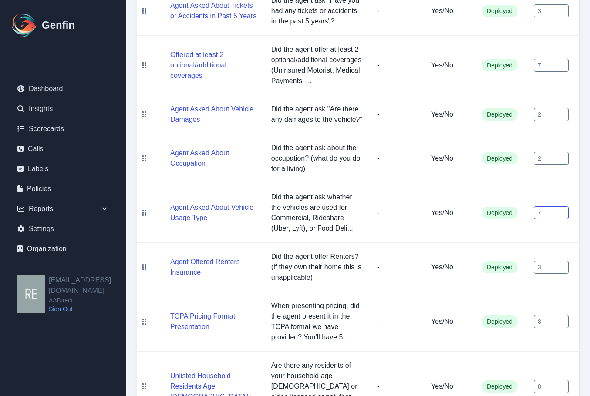
type input "7"
drag, startPoint x: 548, startPoint y: 297, endPoint x: 523, endPoint y: 308, distance: 26.9
click at [523, 307] on tr "TCPA Pricing Format Presentation When presenting pricing, did the agent present…" at bounding box center [358, 322] width 442 height 60
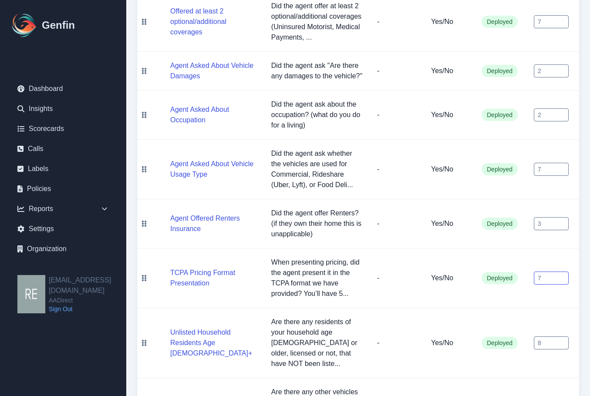
type input "7"
drag, startPoint x: 546, startPoint y: 312, endPoint x: 513, endPoint y: 315, distance: 32.8
click at [513, 315] on tr "Unlisted Household Residents Age [DEMOGRAPHIC_DATA]+ Are there any residents of…" at bounding box center [358, 343] width 442 height 70
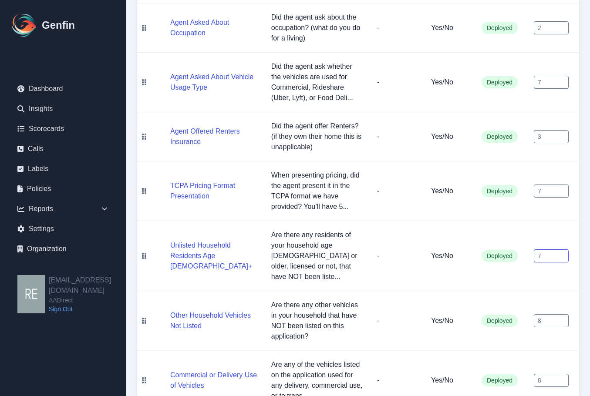
type input "7"
drag, startPoint x: 544, startPoint y: 287, endPoint x: 525, endPoint y: 297, distance: 21.8
click at [527, 291] on td "8" at bounding box center [552, 321] width 52 height 60
type input "7"
drag, startPoint x: 553, startPoint y: 343, endPoint x: 525, endPoint y: 349, distance: 28.0
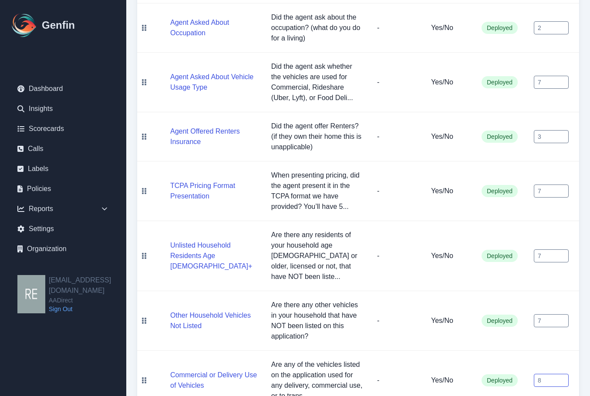
click at [517, 351] on tr "Commercial or Delivery Use of Vehicles Are any of the vehicles listed on the ap…" at bounding box center [358, 381] width 442 height 60
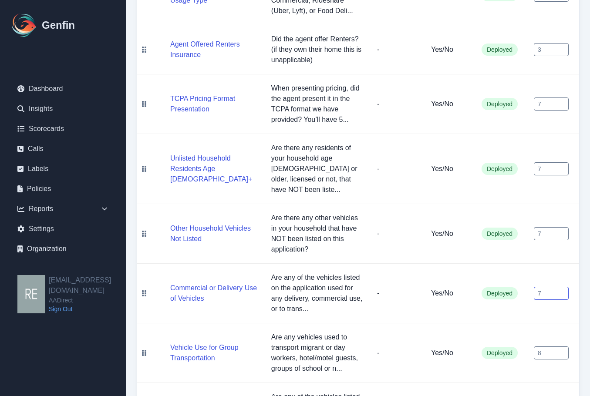
type input "7"
drag, startPoint x: 551, startPoint y: 320, endPoint x: 500, endPoint y: 322, distance: 50.9
click at [499, 323] on tr "Vehicle Use for Group Transportation Are any vehicles used to transport migrant…" at bounding box center [358, 353] width 442 height 60
type input "7"
drag, startPoint x: 552, startPoint y: 375, endPoint x: 491, endPoint y: 373, distance: 60.5
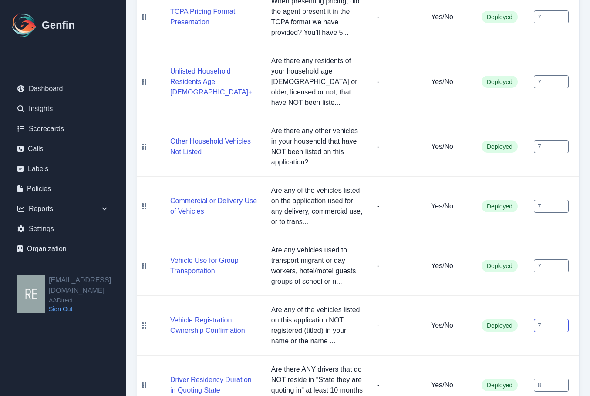
type input "7"
drag, startPoint x: 537, startPoint y: 357, endPoint x: 507, endPoint y: 357, distance: 30.5
click at [503, 357] on tr "Driver Residency Duration in Quoting State Are there ANY drivers that do NOT re…" at bounding box center [358, 385] width 442 height 60
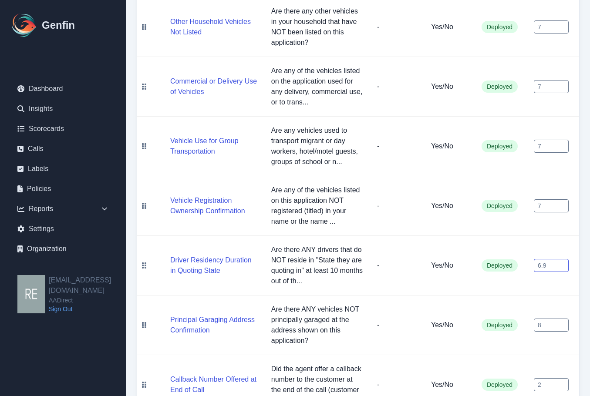
type input "6.9"
drag, startPoint x: 543, startPoint y: 296, endPoint x: 487, endPoint y: 301, distance: 56.4
click at [487, 301] on tr "Principal Garaging Address Confirmation Are there ANY vehicles NOT principally …" at bounding box center [358, 325] width 442 height 60
type input "7"
click at [557, 322] on td "7" at bounding box center [552, 325] width 52 height 60
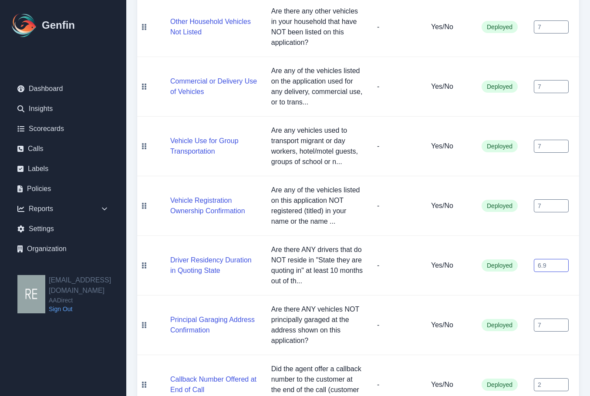
drag, startPoint x: 550, startPoint y: 229, endPoint x: 546, endPoint y: 254, distance: 25.0
click at [500, 240] on tr "Driver Residency Duration in Quoting State Are there ANY drivers that do NOT re…" at bounding box center [358, 266] width 442 height 60
type input "7"
click at [571, 295] on td "7" at bounding box center [552, 325] width 52 height 60
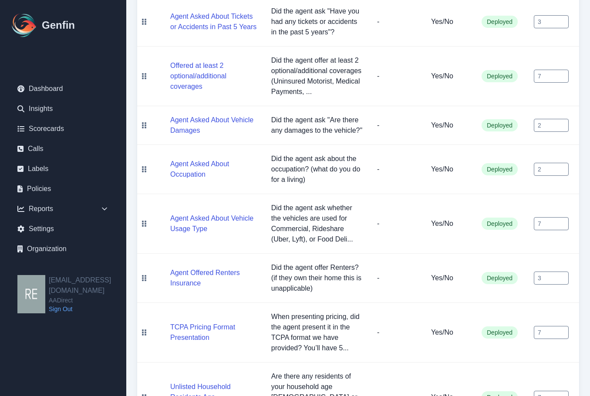
scroll to position [468, 0]
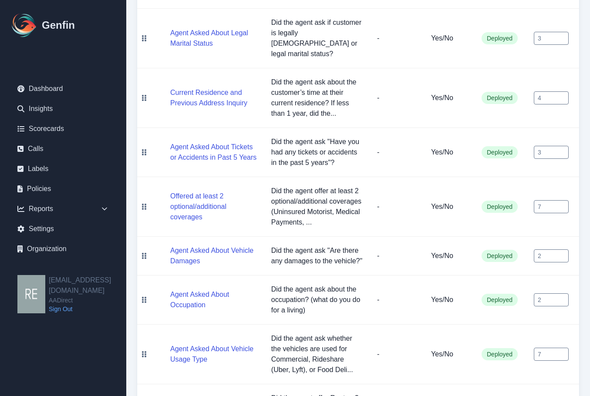
drag, startPoint x: 552, startPoint y: 272, endPoint x: 584, endPoint y: 318, distance: 55.5
click at [584, 318] on div "Scorecards / AADirect 2025 AADirect 2025 Export AADirect 2025 Compliance Edit F…" at bounding box center [357, 262] width 463 height 1461
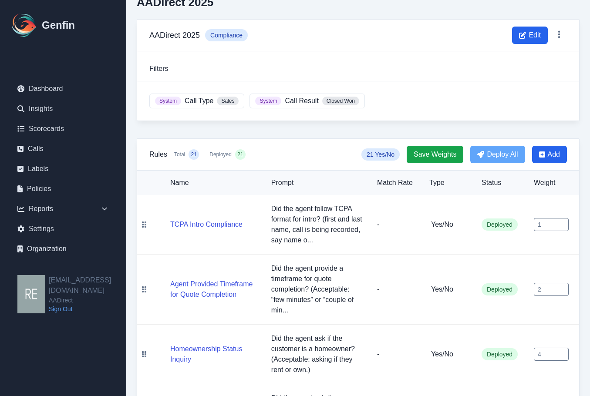
scroll to position [0, 0]
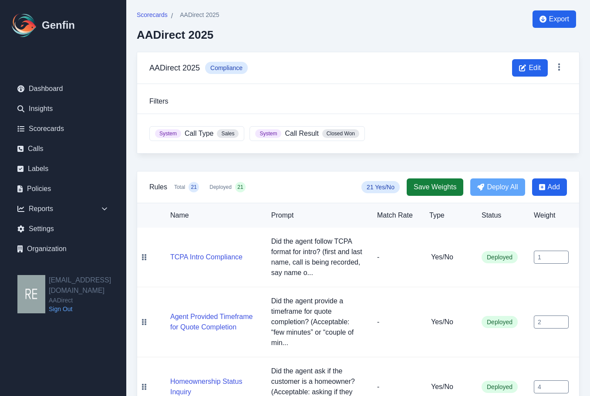
click at [429, 190] on span "Save Weights" at bounding box center [434, 187] width 43 height 10
click at [558, 15] on span "Export" at bounding box center [559, 19] width 20 height 10
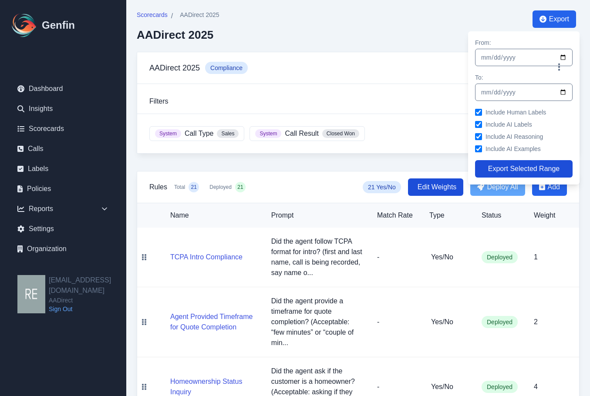
click at [545, 168] on button "Export Selected Range" at bounding box center [523, 168] width 97 height 17
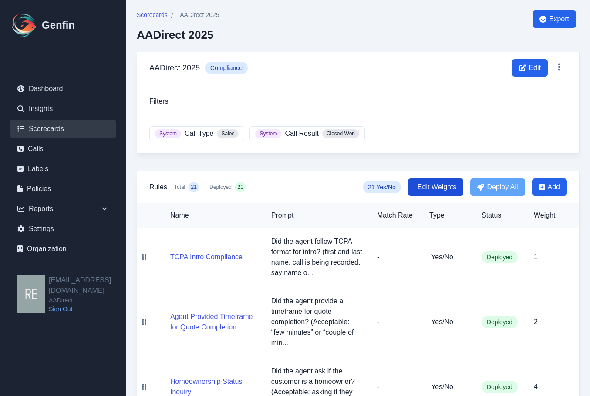
click at [50, 127] on link "Scorecards" at bounding box center [62, 128] width 105 height 17
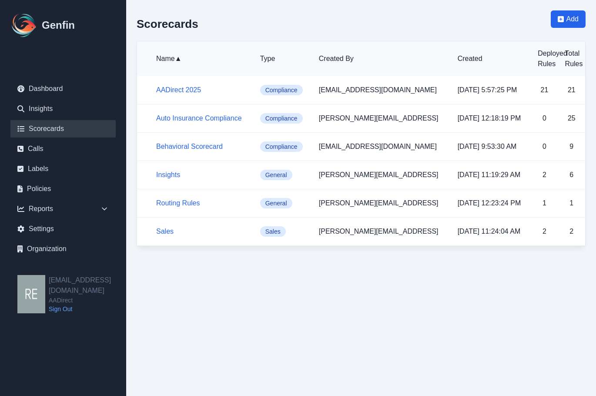
click at [44, 139] on ul "Dashboard Insights Scorecards Calls Labels Policies Reports Sales Compliance Ag…" at bounding box center [62, 169] width 105 height 178
click at [45, 153] on link "Calls" at bounding box center [62, 148] width 105 height 17
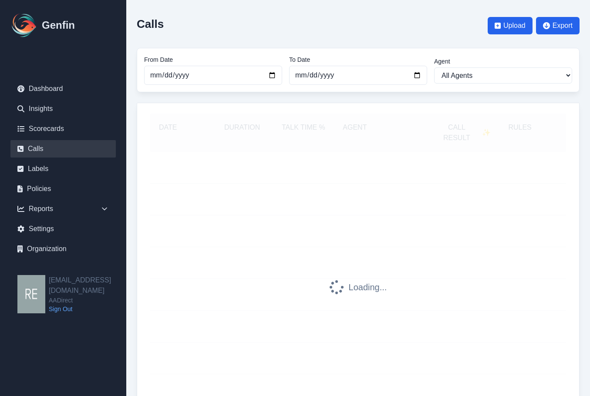
click at [517, 352] on div at bounding box center [519, 354] width 42 height 7
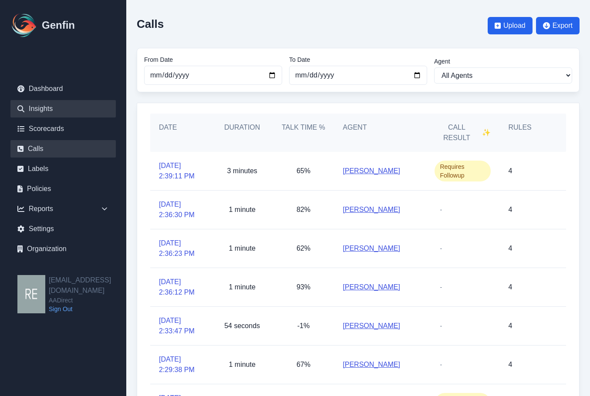
click at [48, 107] on link "Insights" at bounding box center [62, 108] width 105 height 17
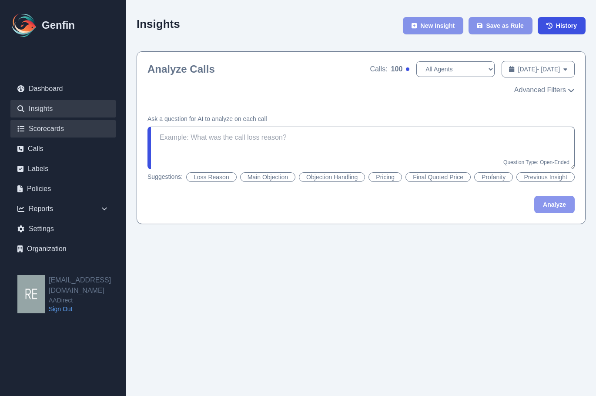
click at [54, 128] on link "Scorecards" at bounding box center [62, 128] width 105 height 17
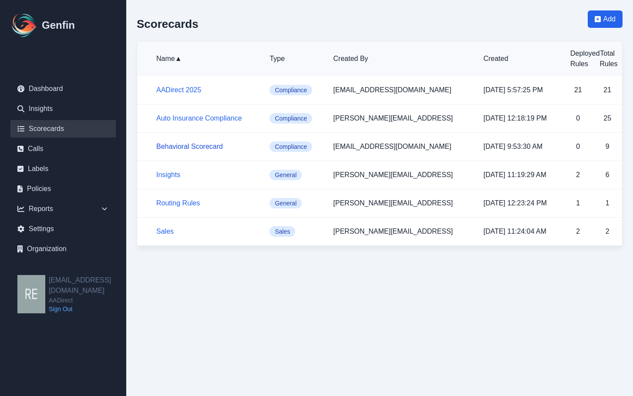
click at [201, 147] on link "Behavioral Scorecard" at bounding box center [189, 146] width 67 height 7
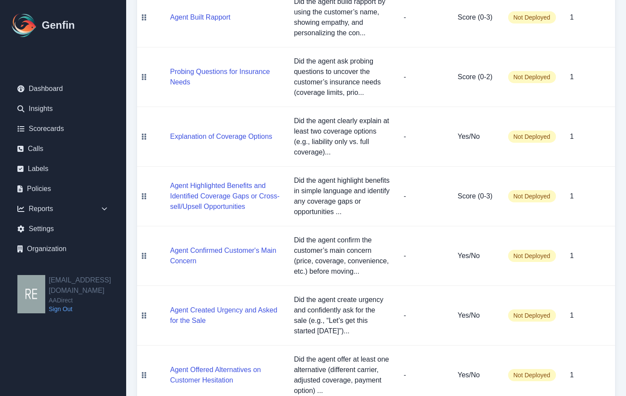
scroll to position [301, 0]
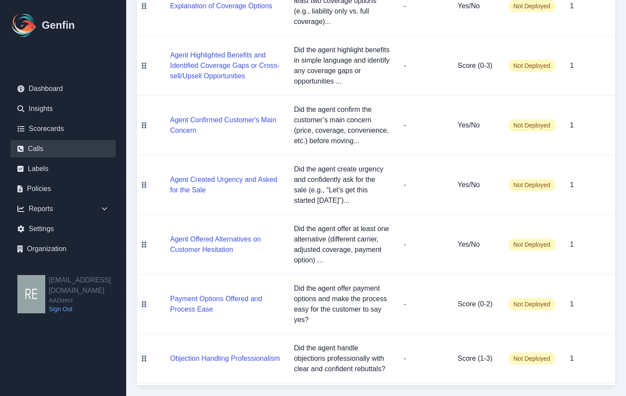
click at [35, 147] on link "Calls" at bounding box center [62, 148] width 105 height 17
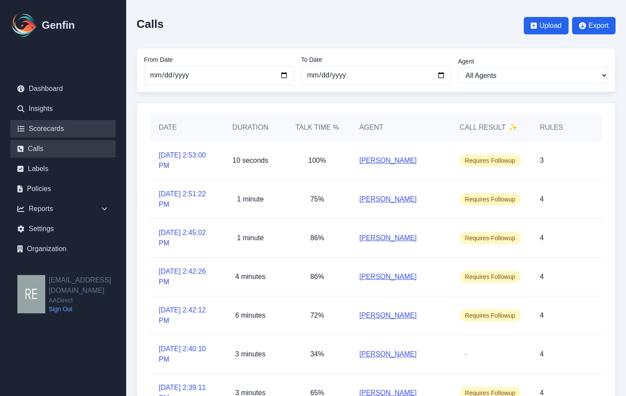
click at [52, 131] on link "Scorecards" at bounding box center [62, 128] width 105 height 17
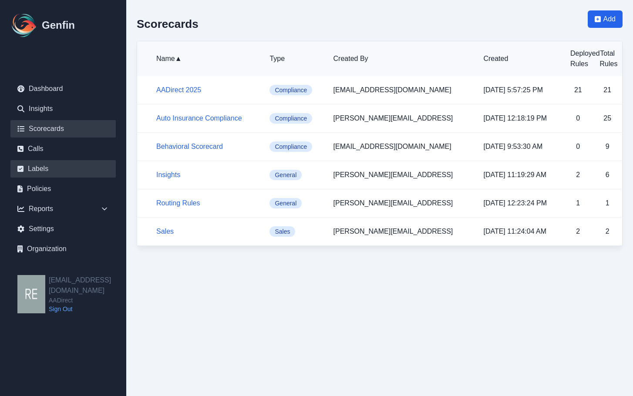
click at [46, 171] on link "Labels" at bounding box center [62, 168] width 105 height 17
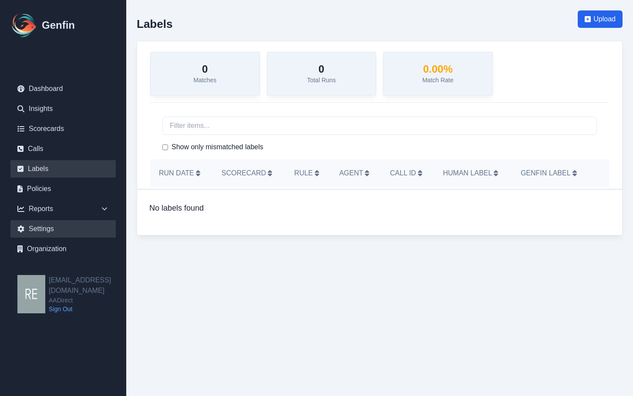
click at [53, 229] on link "Settings" at bounding box center [62, 228] width 105 height 17
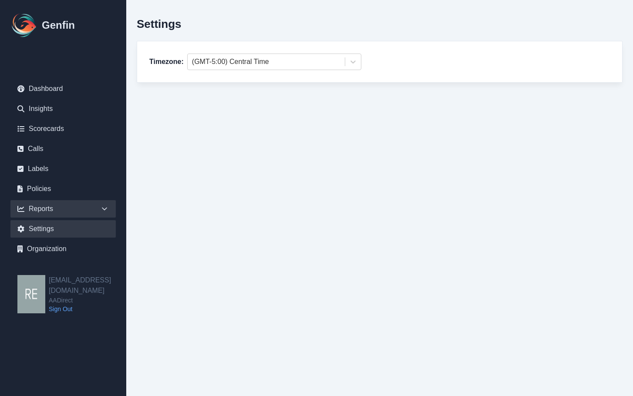
click at [49, 209] on div "Reports" at bounding box center [62, 208] width 105 height 17
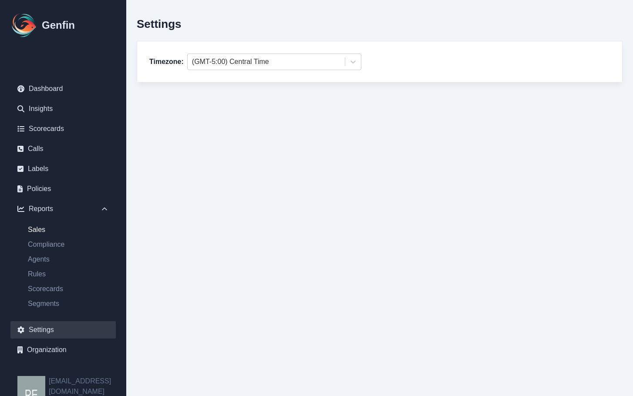
click at [49, 225] on link "Sales" at bounding box center [68, 229] width 95 height 10
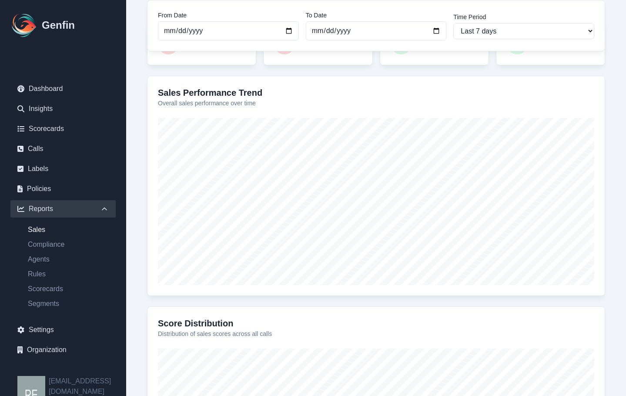
scroll to position [292, 0]
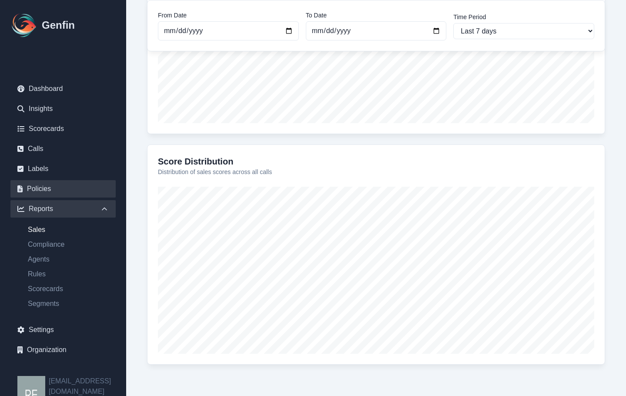
click at [47, 187] on link "Policies" at bounding box center [62, 188] width 105 height 17
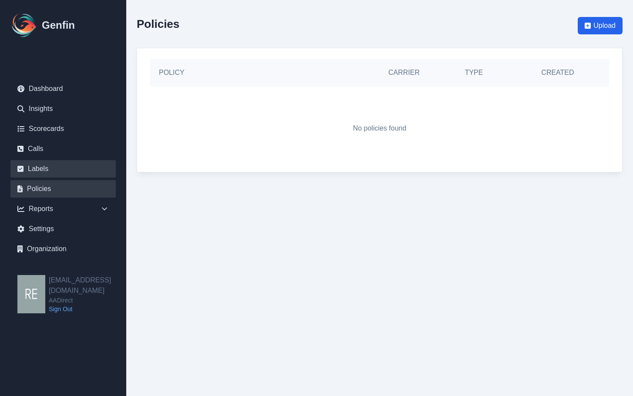
click at [37, 171] on link "Labels" at bounding box center [62, 168] width 105 height 17
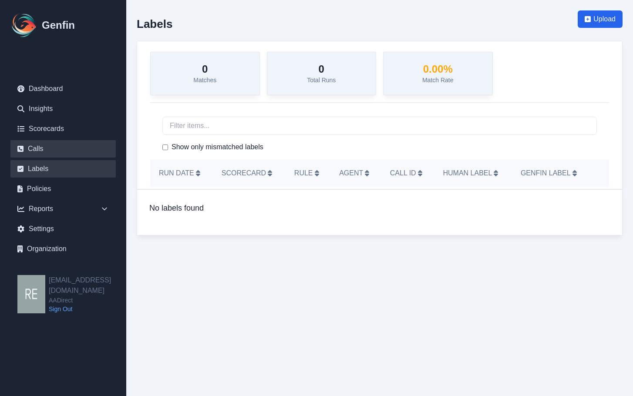
click at [42, 152] on link "Calls" at bounding box center [62, 148] width 105 height 17
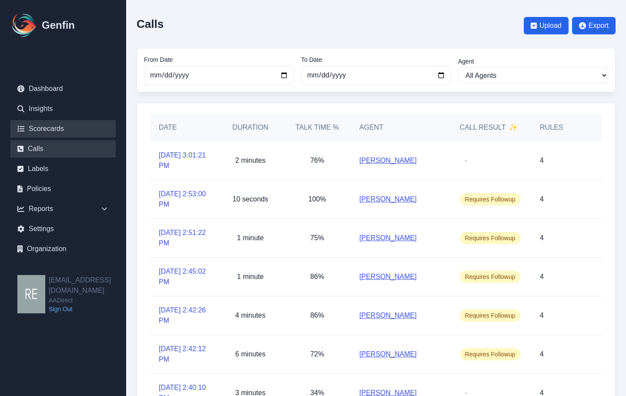
click at [65, 130] on link "Scorecards" at bounding box center [62, 128] width 105 height 17
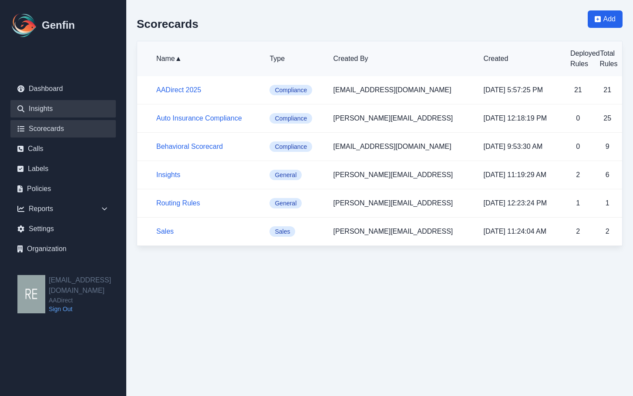
click at [71, 108] on link "Insights" at bounding box center [62, 108] width 105 height 17
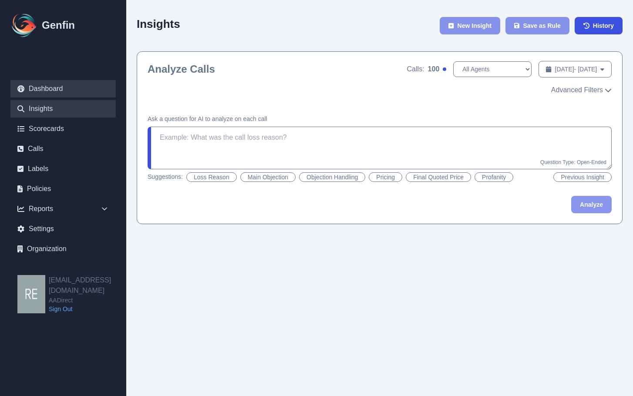
click at [73, 94] on link "Dashboard" at bounding box center [62, 88] width 105 height 17
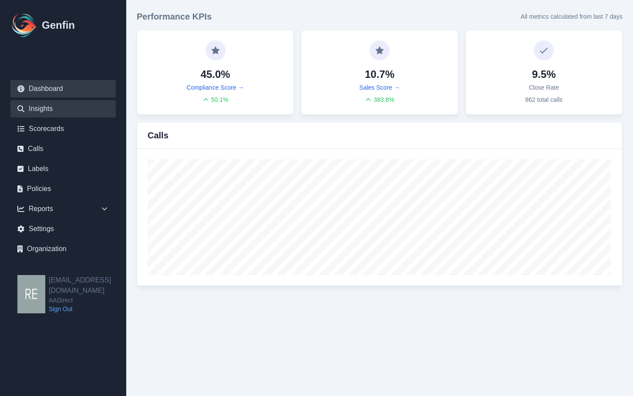
click at [57, 115] on link "Insights" at bounding box center [62, 108] width 105 height 17
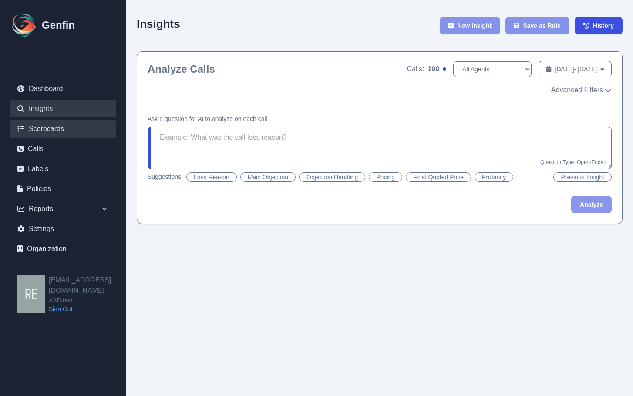
click at [62, 126] on link "Scorecards" at bounding box center [62, 128] width 105 height 17
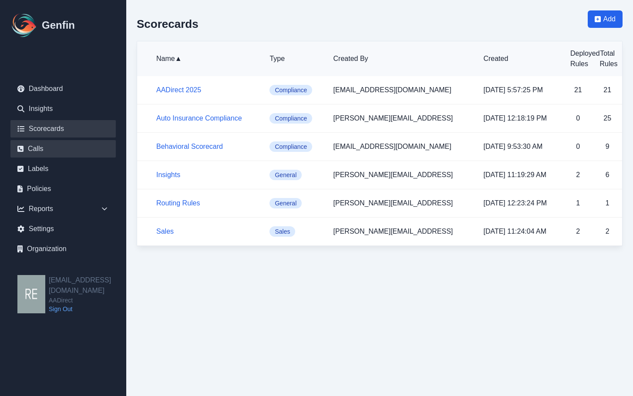
click at [38, 151] on link "Calls" at bounding box center [62, 148] width 105 height 17
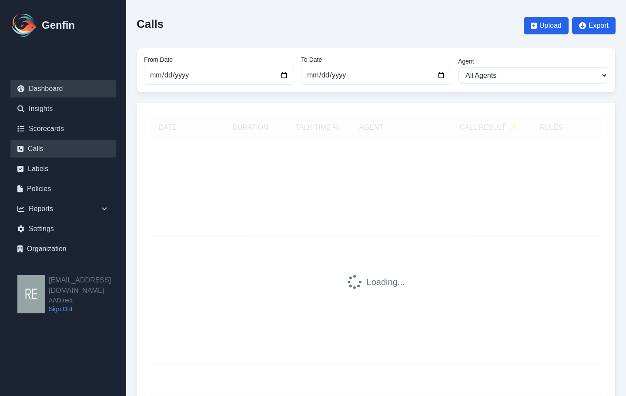
click at [53, 87] on link "Dashboard" at bounding box center [62, 88] width 105 height 17
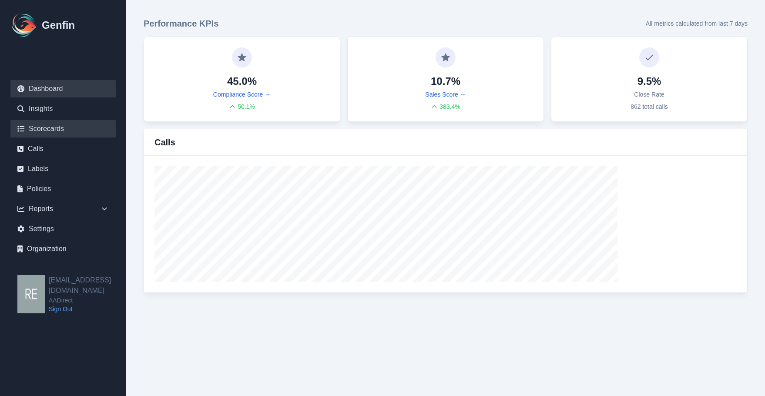
click at [39, 132] on link "Scorecards" at bounding box center [62, 128] width 105 height 17
